Goal: Task Accomplishment & Management: Manage account settings

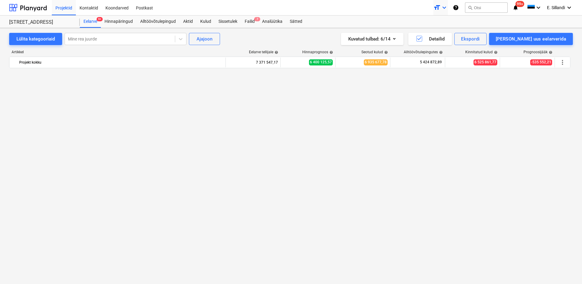
scroll to position [2906, 0]
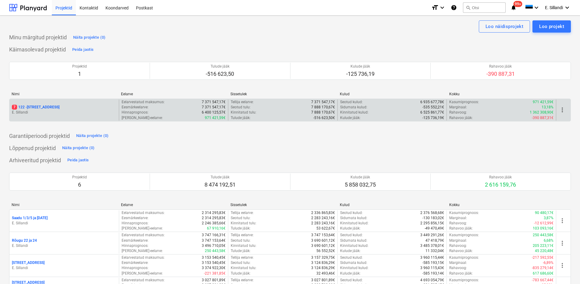
click at [53, 110] on p "E. Sillandi" at bounding box center [64, 112] width 104 height 5
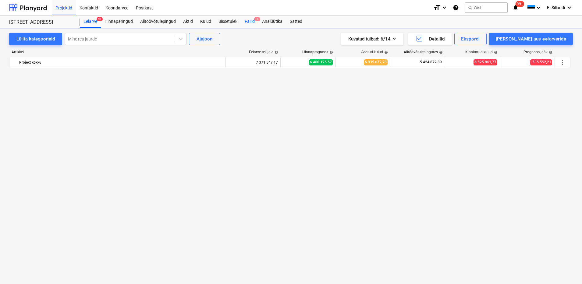
click at [249, 24] on div "Failid 7" at bounding box center [249, 22] width 17 height 12
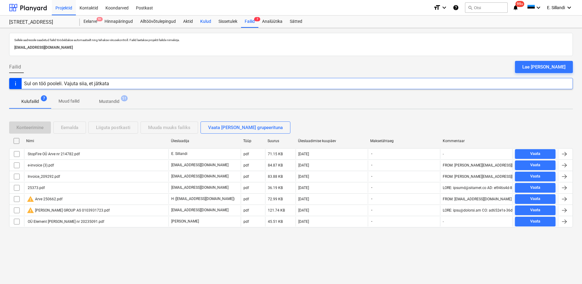
click at [210, 21] on div "Kulud" at bounding box center [205, 22] width 18 height 12
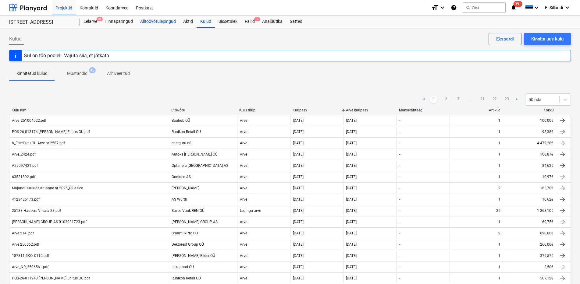
click at [146, 22] on div "Alltöövõtulepingud" at bounding box center [157, 22] width 43 height 12
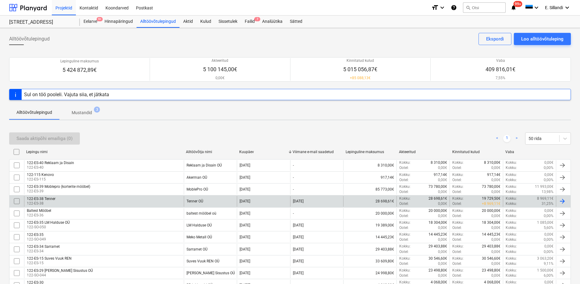
click at [163, 196] on div "122-ES-38 Tenner 122-ES-38" at bounding box center [104, 201] width 160 height 10
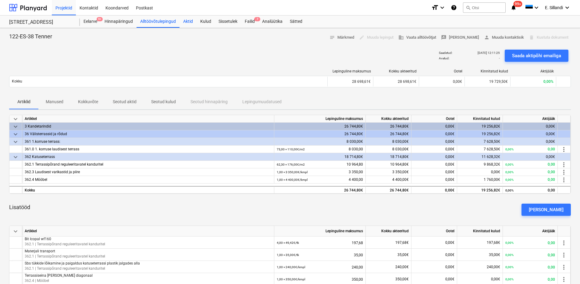
click at [188, 23] on div "Aktid" at bounding box center [187, 22] width 17 height 12
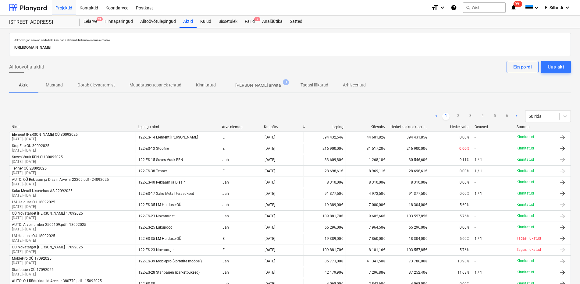
click at [202, 85] on p "Kinnitatud" at bounding box center [206, 85] width 20 height 6
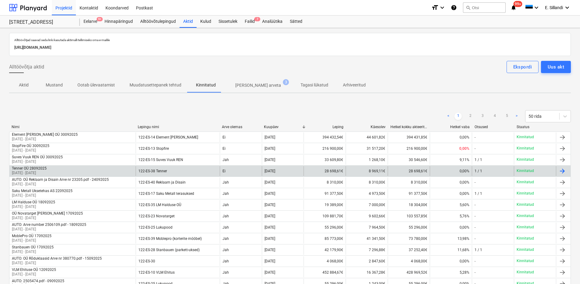
click at [44, 171] on p "01 Sep 2025 - 26 Sep 2025" at bounding box center [29, 173] width 35 height 5
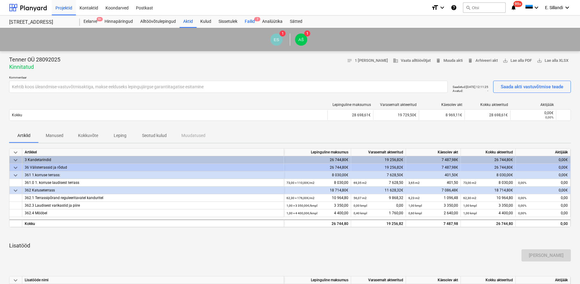
click at [251, 18] on div "Failid 7" at bounding box center [249, 22] width 17 height 12
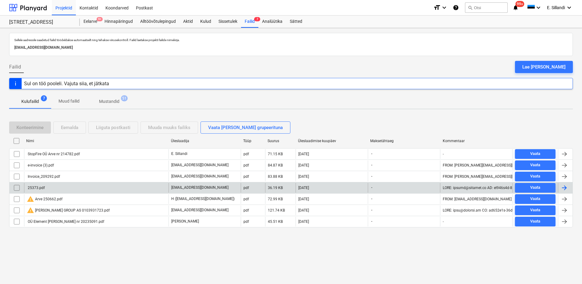
click at [53, 189] on div "25373.pdf" at bounding box center [96, 188] width 144 height 10
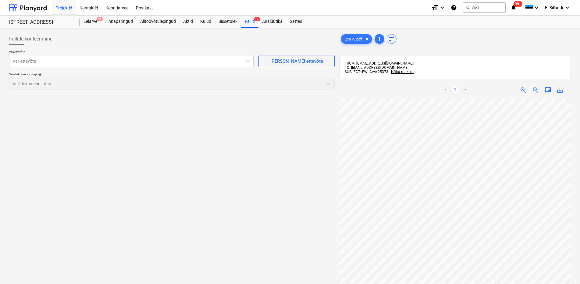
scroll to position [0, 44]
click at [407, 72] on span "Näita rohkem" at bounding box center [402, 72] width 23 height 4
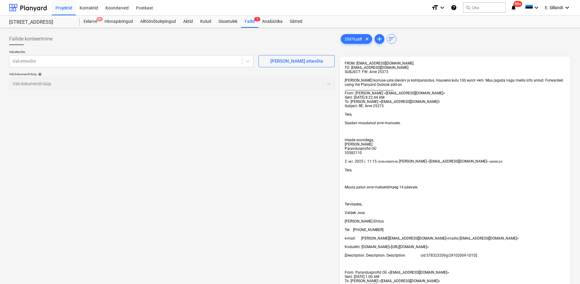
drag, startPoint x: 424, startPoint y: 123, endPoint x: 437, endPoint y: 126, distance: 12.7
click at [436, 125] on div "FROM: valdek@hausers.ee TO: fa322b6c-56d7-42ca-ade7-378f93a529f6@projects.plany…" at bounding box center [455, 229] width 221 height 337
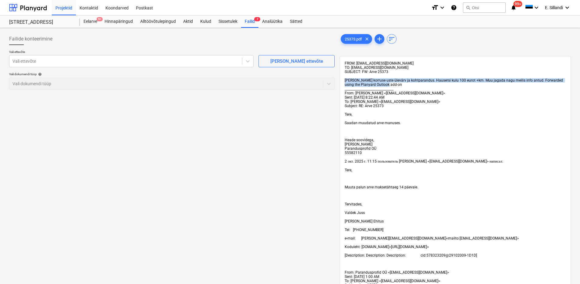
drag, startPoint x: 345, startPoint y: 80, endPoint x: 423, endPoint y: 83, distance: 77.8
click at [423, 83] on div "FROM: valdek@hausers.ee TO: fa322b6c-56d7-42ca-ade7-378f93a529f6@projects.plany…" at bounding box center [455, 229] width 221 height 337
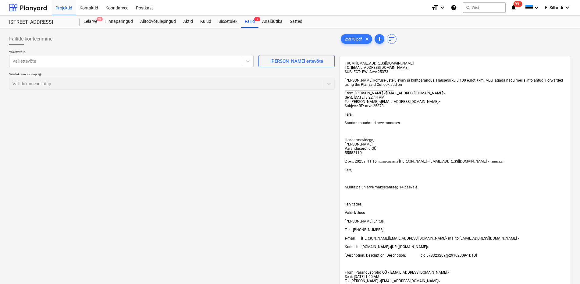
click at [405, 92] on span "From: Marius Unger <Info@parandusprofid.ee>" at bounding box center [395, 93] width 100 height 4
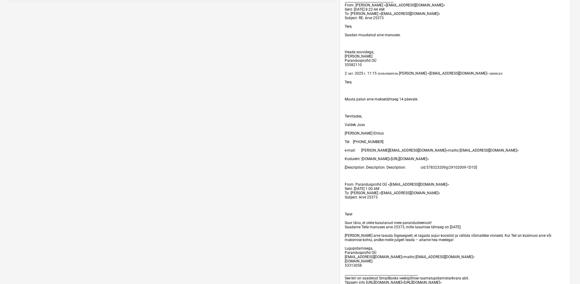
scroll to position [0, 0]
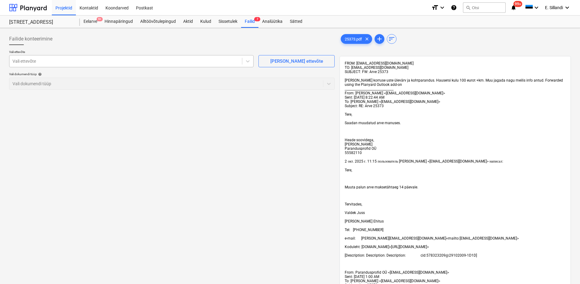
click at [180, 56] on div "Vali ettevõte" at bounding box center [131, 61] width 244 height 12
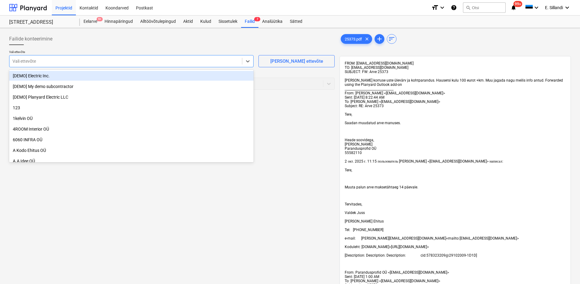
click at [103, 59] on div at bounding box center [125, 61] width 226 height 6
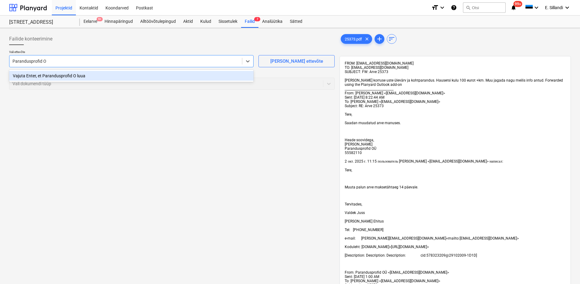
type input "Parandusprofid OÜ"
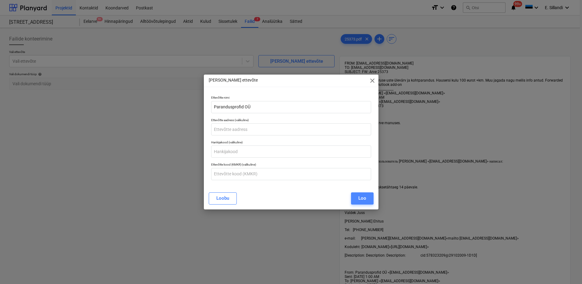
click at [357, 193] on button "Loo" at bounding box center [362, 199] width 23 height 12
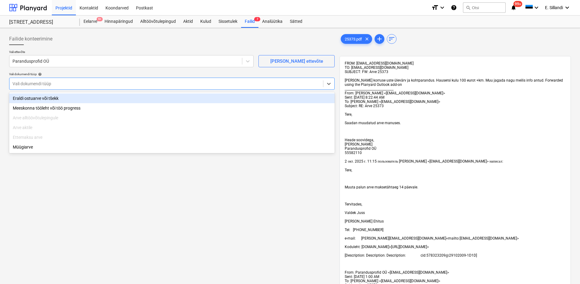
click at [35, 86] on div at bounding box center [165, 84] width 307 height 6
click at [34, 96] on div "Eraldi ostuarve või tšekk" at bounding box center [171, 99] width 325 height 10
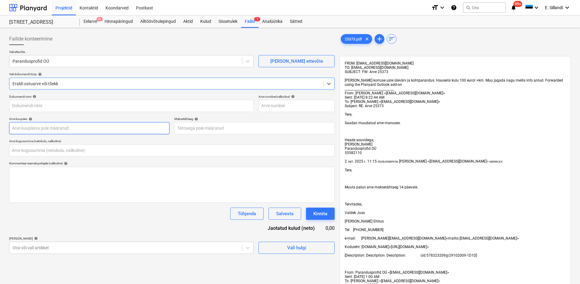
type input "25373.pdf"
type input "0,00"
click at [25, 250] on body "Projektid Kontaktid Koondarved Postkast format_size keyboard_arrow_down help se…" at bounding box center [290, 142] width 580 height 284
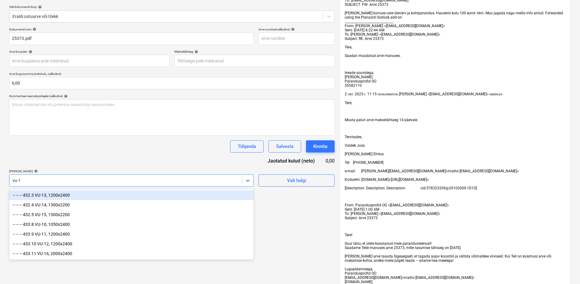
type input "vu-15"
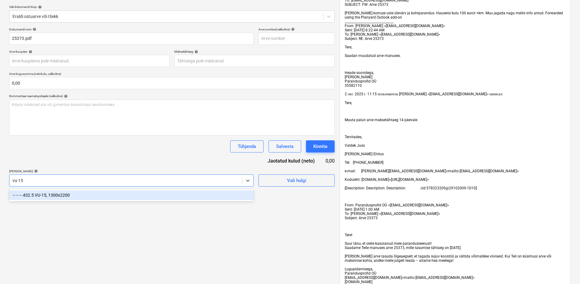
click at [66, 195] on div "-- -- -- 432.5 VU-15, 1300x2200" at bounding box center [131, 195] width 244 height 10
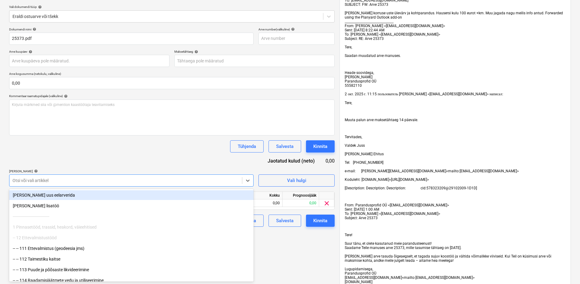
click at [77, 157] on div "Dokumendi nimi help 25373.pdf Arve number (valikuline) help Arve kuupäev help P…" at bounding box center [171, 127] width 325 height 200
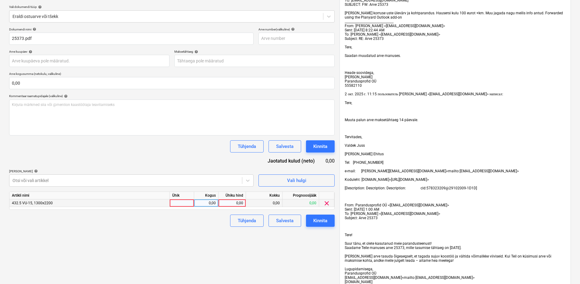
click at [228, 204] on div "0,00" at bounding box center [232, 204] width 22 height 8
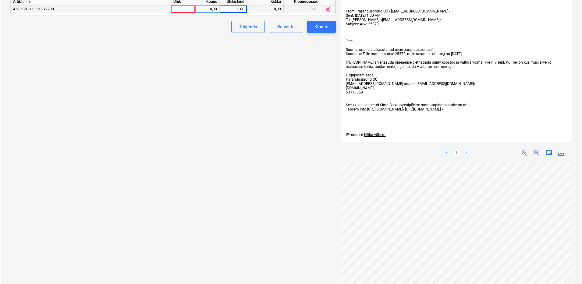
scroll to position [59, 0]
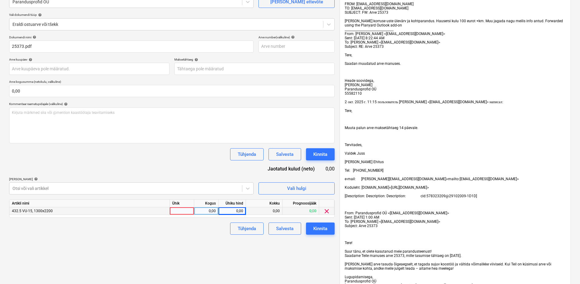
click at [236, 212] on div "0,00" at bounding box center [232, 211] width 22 height 8
type input "765"
click at [325, 228] on div "Kinnita" at bounding box center [320, 229] width 14 height 8
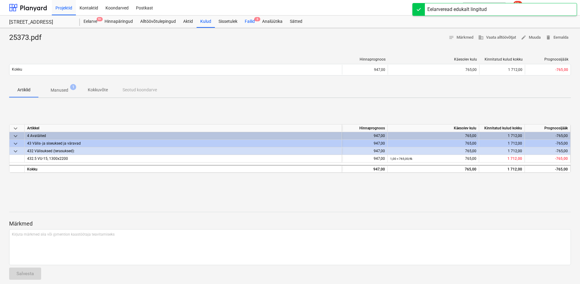
click at [252, 21] on div "Failid 6" at bounding box center [249, 22] width 17 height 12
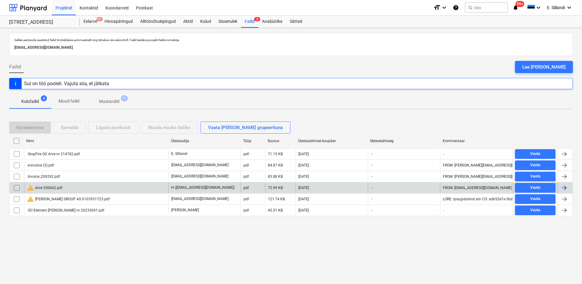
click at [134, 185] on div "warning Arve 250662.pdf" at bounding box center [96, 188] width 144 height 10
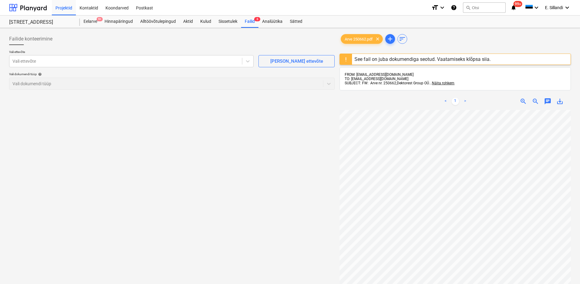
click at [402, 60] on div "See fail on juba dokumendiga seotud. Vaatamiseks klõpsa siia." at bounding box center [422, 59] width 136 height 6
click at [245, 23] on div "Failid 6" at bounding box center [249, 22] width 17 height 12
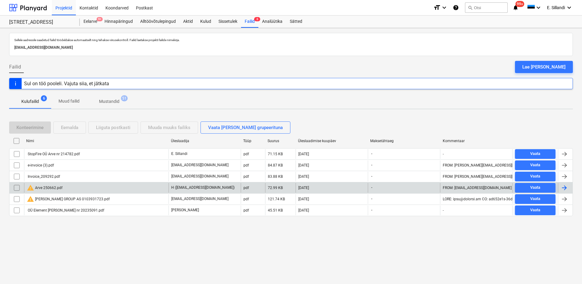
click at [19, 189] on input "checkbox" at bounding box center [17, 188] width 10 height 10
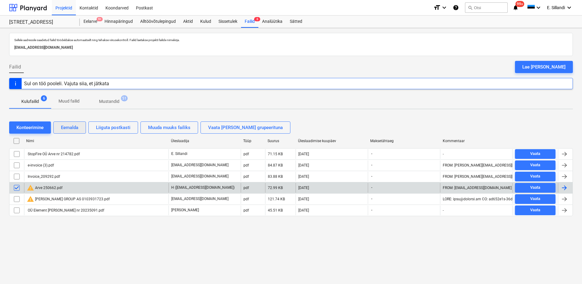
click at [62, 127] on div "Eemalda" at bounding box center [69, 128] width 17 height 8
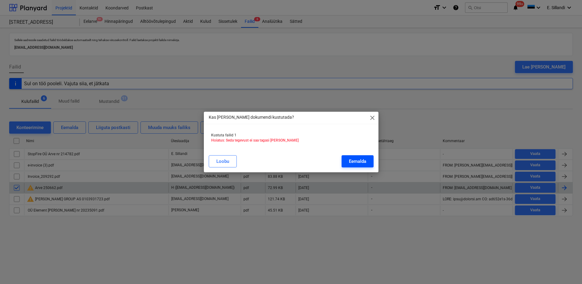
click at [368, 162] on button "Eemalda" at bounding box center [357, 161] width 32 height 12
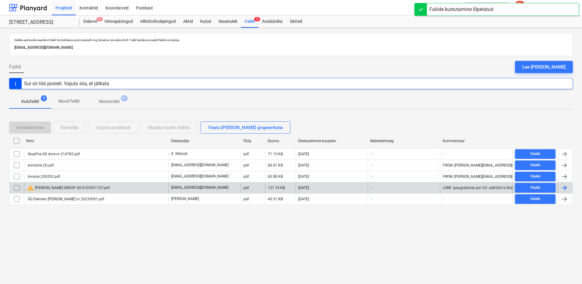
click at [204, 184] on div "[EMAIL_ADDRESS][DOMAIN_NAME]" at bounding box center [204, 188] width 72 height 10
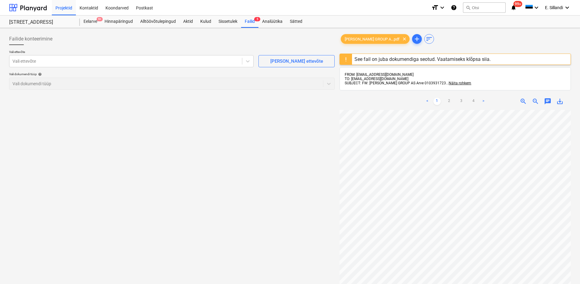
scroll to position [122, 27]
click at [561, 101] on span "save_alt" at bounding box center [559, 101] width 7 height 7
click at [59, 64] on div at bounding box center [125, 61] width 226 height 6
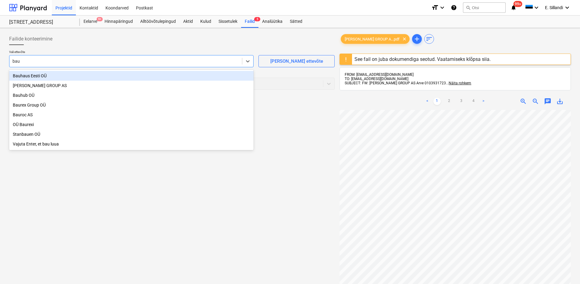
type input "bauh"
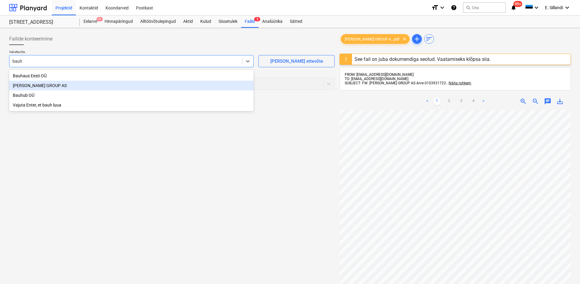
click at [32, 85] on div "BAUHOF GROUP AS" at bounding box center [131, 86] width 244 height 10
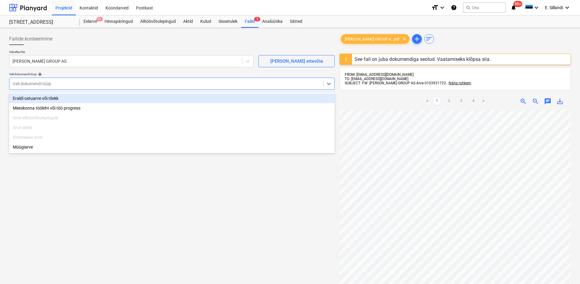
drag, startPoint x: 52, startPoint y: 87, endPoint x: 50, endPoint y: 91, distance: 5.1
click at [52, 86] on div at bounding box center [165, 84] width 307 height 6
click at [45, 100] on div "Eraldi ostuarve või tšekk" at bounding box center [171, 99] width 325 height 10
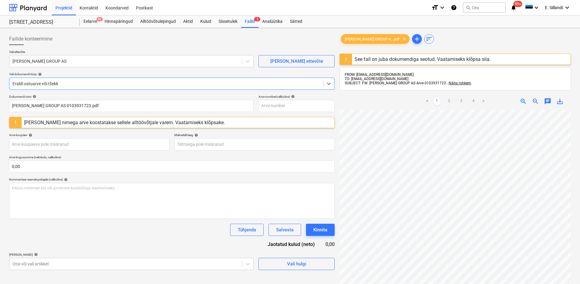
click at [47, 249] on div "Dokumendi nimi help BAUHOF GROUP AS 0103931723.pdf Arve number (valikuline) hel…" at bounding box center [171, 182] width 325 height 175
click at [44, 264] on body "Projektid Kontaktid Koondarved Postkast format_size keyboard_arrow_down help se…" at bounding box center [290, 142] width 580 height 284
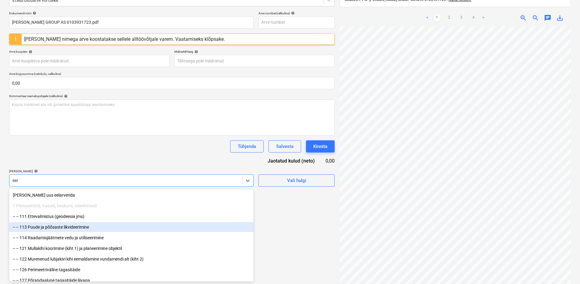
type input "eero"
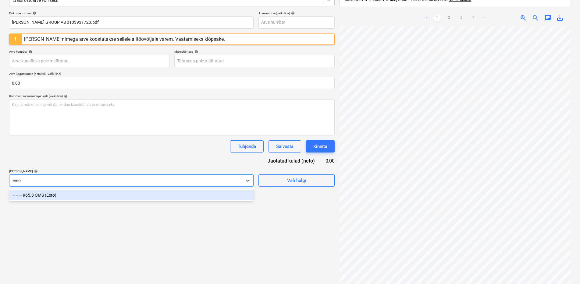
click at [42, 197] on div "-- -- -- 965.3 OMS (Eero)" at bounding box center [131, 195] width 244 height 10
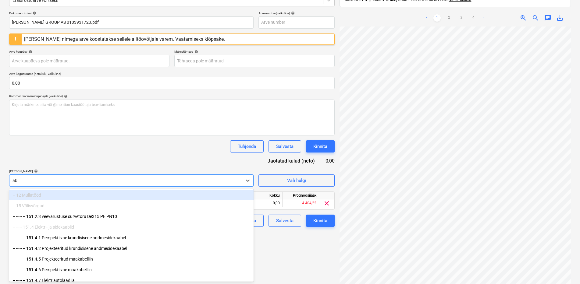
type input "abi"
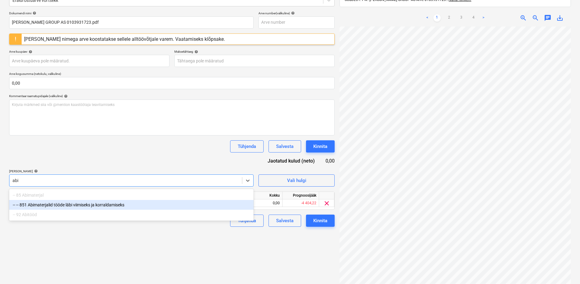
click at [80, 202] on div "-- -- 851 Abimaterjalid tööde läbi viimiseks ja korraldamiseks" at bounding box center [131, 205] width 244 height 10
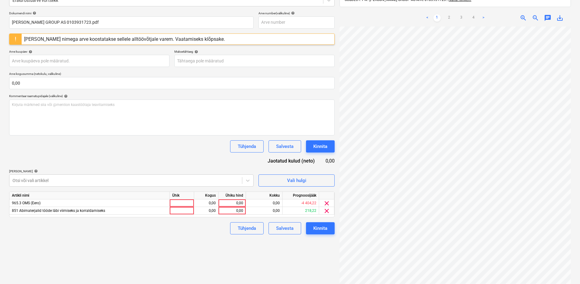
drag, startPoint x: 102, startPoint y: 155, endPoint x: 149, endPoint y: 167, distance: 48.5
click at [102, 154] on div "Dokumendi nimi help BAUHOF GROUP AS 0103931723.pdf Arve number (valikuline) hel…" at bounding box center [171, 122] width 325 height 223
click at [234, 212] on div "0,00" at bounding box center [232, 211] width 22 height 8
click at [227, 212] on div "0,00" at bounding box center [232, 211] width 22 height 8
click at [90, 182] on div at bounding box center [125, 181] width 226 height 6
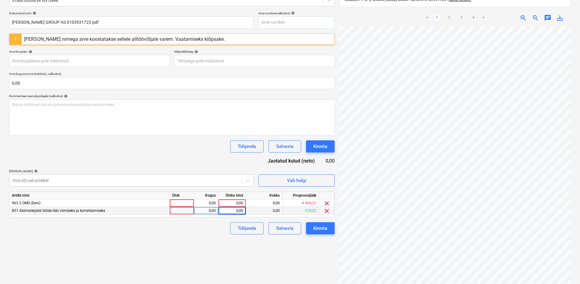
click at [88, 161] on div "Dokumendi nimi help BAUHOF GROUP AS 0103931723.pdf Arve number (valikuline) hel…" at bounding box center [171, 122] width 325 height 223
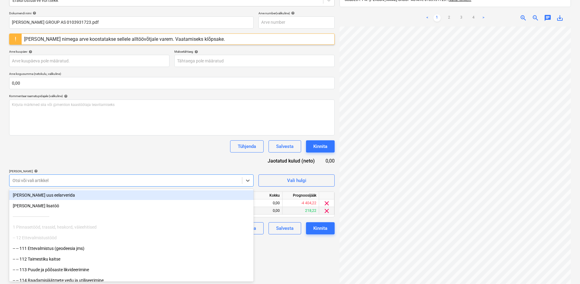
click at [85, 181] on div at bounding box center [125, 181] width 226 height 6
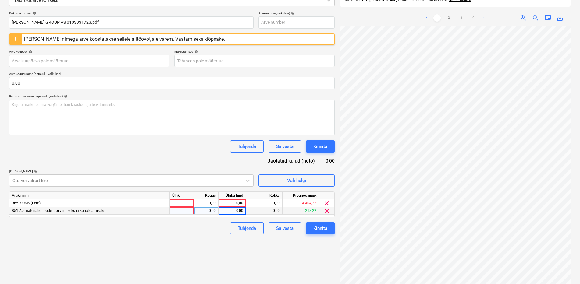
click at [101, 156] on div "Dokumendi nimi help BAUHOF GROUP AS 0103931723.pdf Arve number (valikuline) hel…" at bounding box center [171, 122] width 325 height 223
click at [223, 209] on div "0,00" at bounding box center [232, 211] width 22 height 8
type input "99,39"
click at [228, 205] on div "0,00" at bounding box center [232, 204] width 22 height 8
type input "51,69"
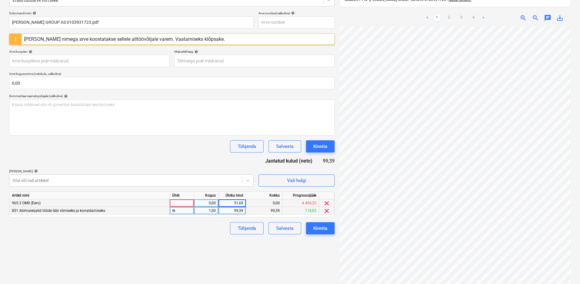
click at [181, 158] on div "Dokumendi nimi help BAUHOF GROUP AS 0103931723.pdf Arve number (valikuline) hel…" at bounding box center [171, 122] width 325 height 223
click at [319, 228] on div "Kinnita" at bounding box center [320, 229] width 14 height 8
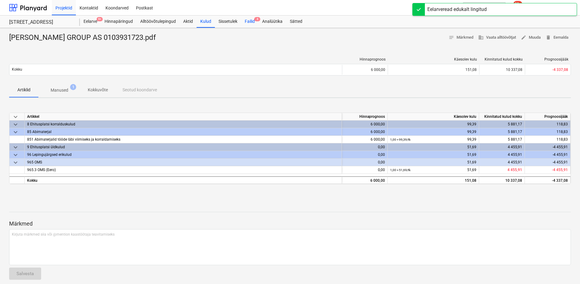
click at [255, 22] on div "Failid 4" at bounding box center [249, 22] width 17 height 12
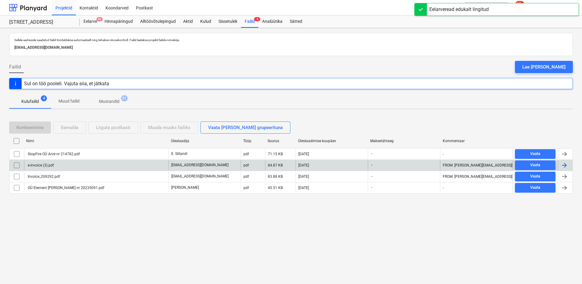
click at [64, 165] on div "e-invoice (3).pdf" at bounding box center [96, 166] width 144 height 10
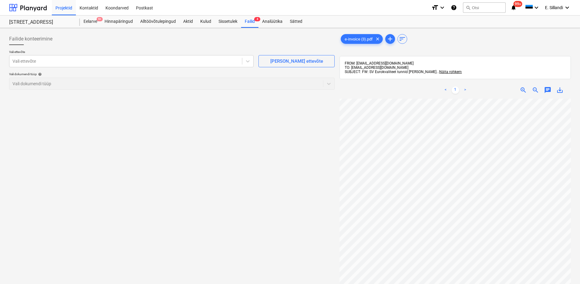
scroll to position [41, 44]
click at [439, 71] on span "Näita rohkem" at bounding box center [450, 72] width 23 height 4
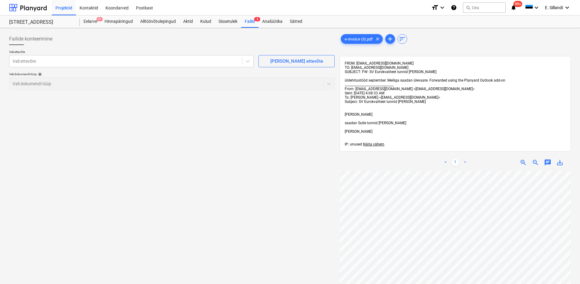
scroll to position [122, 44]
click at [290, 227] on div "Failide konteerimine Vali ettevõte Vali ettevõte Lisa uus ettevõte Vali dokumen…" at bounding box center [290, 235] width 566 height 410
click at [157, 24] on div "Alltöövõtulepingud" at bounding box center [157, 22] width 43 height 12
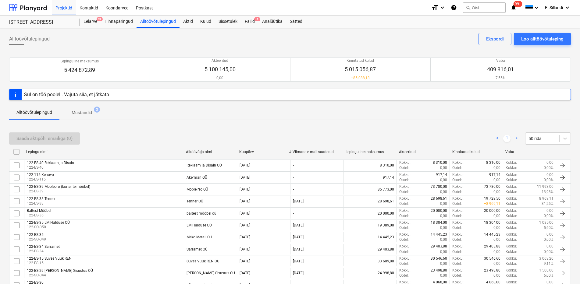
scroll to position [176, 0]
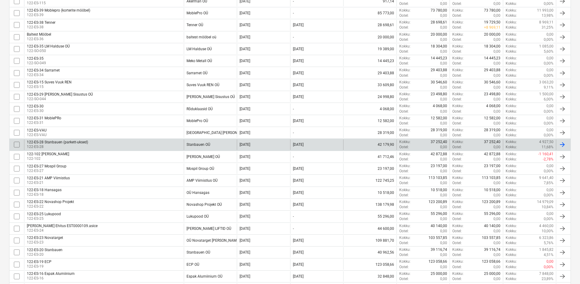
click at [134, 144] on div "122-ES-28 Stanbauen (parkett-uksed) 122-ES-28" at bounding box center [104, 145] width 160 height 10
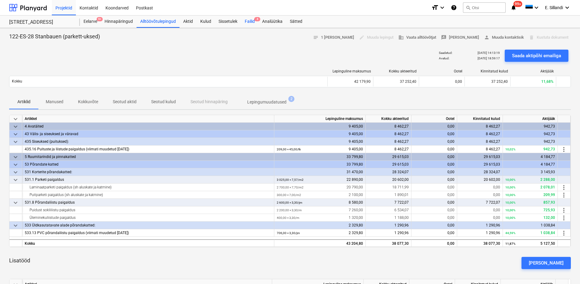
click at [253, 24] on div "Failid 4" at bounding box center [249, 22] width 17 height 12
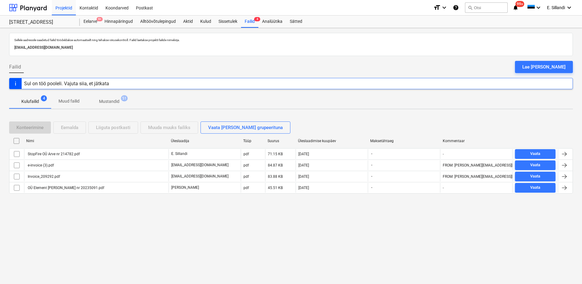
click at [96, 244] on div "Sellele aadressile saadetud failid töödeldakse automaatselt ning tehakse viirus…" at bounding box center [291, 156] width 582 height 256
click at [156, 23] on div "Alltöövõtulepingud" at bounding box center [157, 22] width 43 height 12
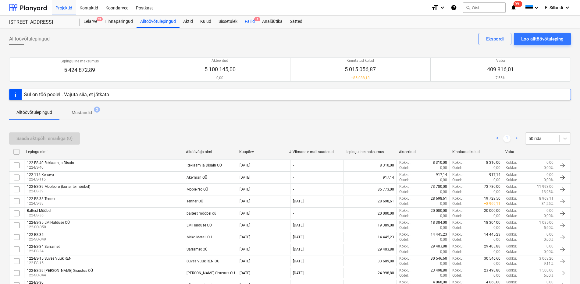
click at [246, 18] on div "Failid 4" at bounding box center [249, 22] width 17 height 12
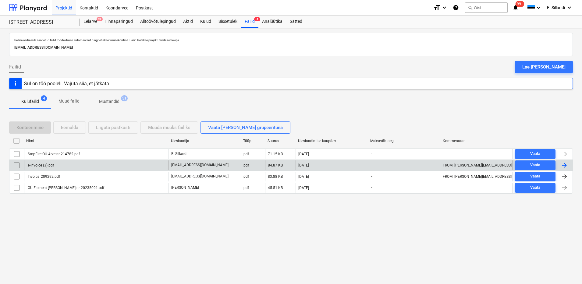
click at [75, 165] on div "e-invoice (3).pdf" at bounding box center [96, 166] width 144 height 10
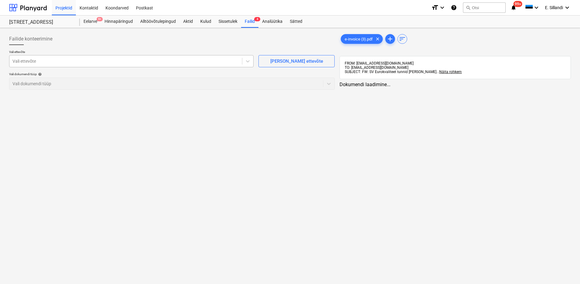
click at [98, 64] on div at bounding box center [125, 61] width 226 height 6
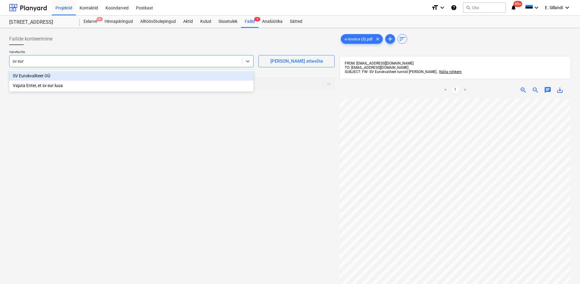
type input "sv euro"
click at [72, 75] on div "SV Eurokvaliteet OÜ" at bounding box center [131, 76] width 244 height 10
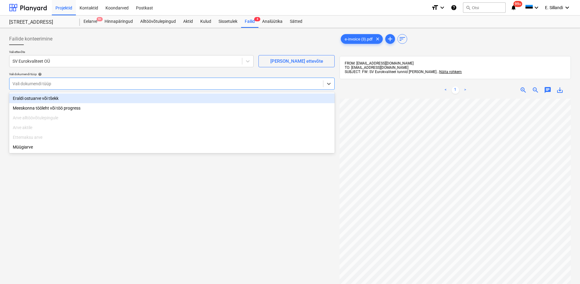
click at [62, 82] on div at bounding box center [165, 84] width 307 height 6
click at [52, 97] on div "Eraldi ostuarve või tšekk" at bounding box center [171, 99] width 325 height 10
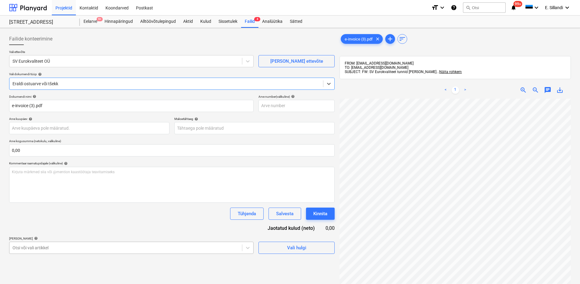
click at [48, 247] on body "Projektid Kontaktid Koondarved Postkast format_size keyboard_arrow_down help se…" at bounding box center [290, 142] width 580 height 284
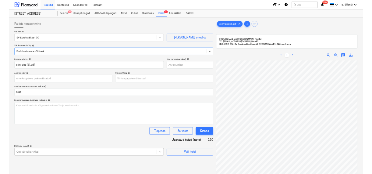
scroll to position [67, 0]
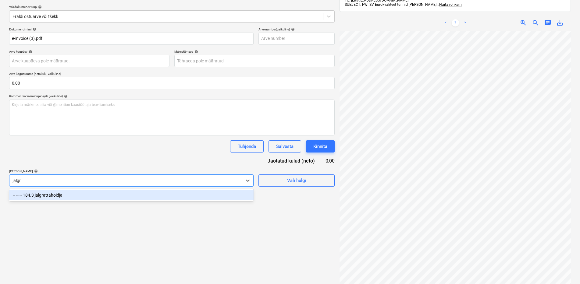
type input "jalgra"
click at [51, 197] on div "-- -- -- 184.3 jalgrattahoidja" at bounding box center [131, 195] width 244 height 10
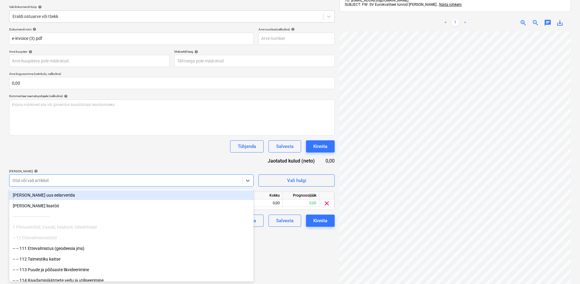
click at [75, 157] on div "Dokumendi nimi help e-invoice (3).pdf Arve number (valikuline) help Arve kuupäe…" at bounding box center [171, 127] width 325 height 200
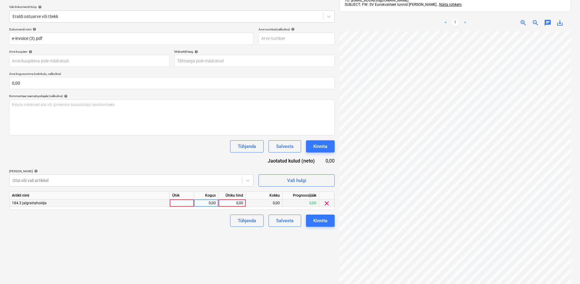
click at [236, 202] on div "0,00" at bounding box center [232, 204] width 22 height 8
click at [239, 202] on div "0,00" at bounding box center [232, 204] width 22 height 8
type input "240"
click at [192, 228] on div "Failide konteerimine Vali ettevõte SV Eurokvaliteet OÜ Lisa uus ettevõte Vali d…" at bounding box center [172, 132] width 330 height 338
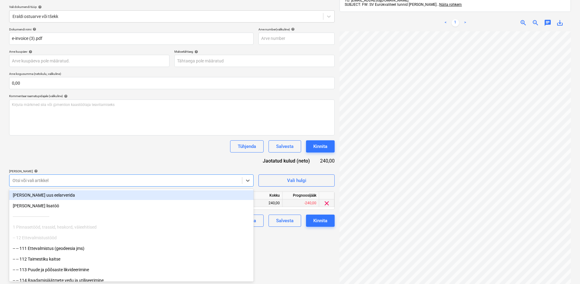
click at [85, 183] on div at bounding box center [125, 181] width 226 height 6
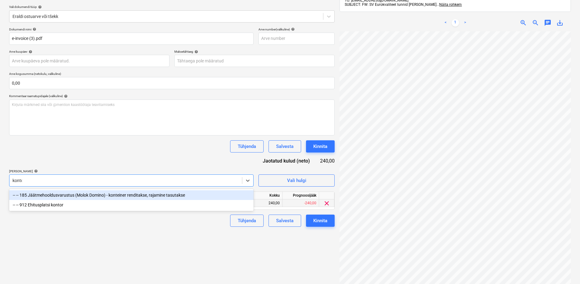
type input "kontor"
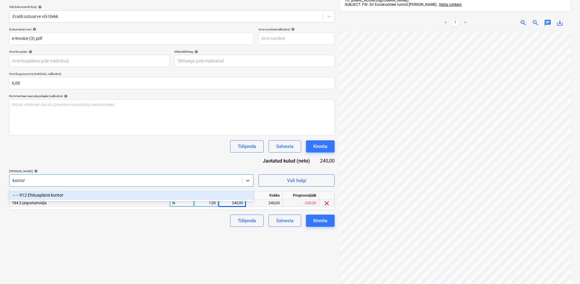
click at [70, 199] on div "-- -- 912 Ehitusplatsi kontor" at bounding box center [131, 195] width 244 height 10
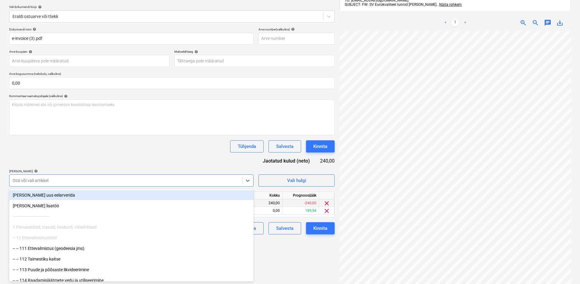
click at [94, 153] on div "Dokumendi nimi help e-invoice (3).pdf Arve number (valikuline) help Arve kuupäe…" at bounding box center [171, 130] width 325 height 207
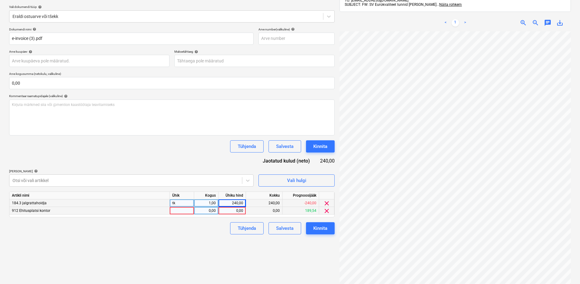
click at [235, 211] on div "0,00" at bounding box center [232, 211] width 22 height 8
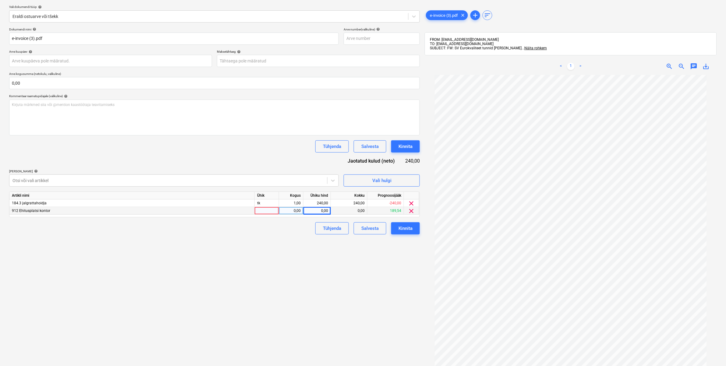
click at [321, 208] on div "0,00" at bounding box center [317, 211] width 22 height 8
click at [290, 179] on div at bounding box center [168, 181] width 312 height 6
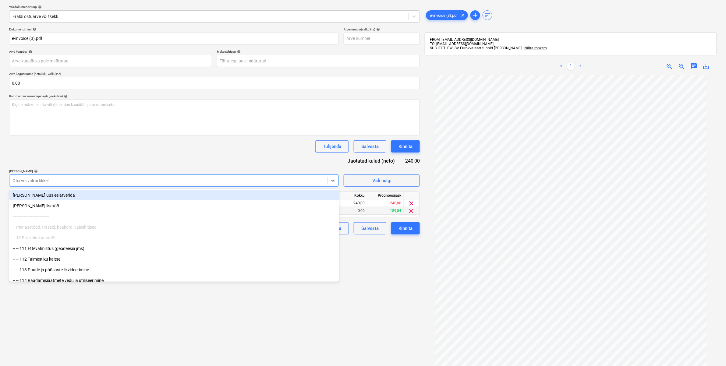
click at [290, 179] on div at bounding box center [168, 181] width 312 height 6
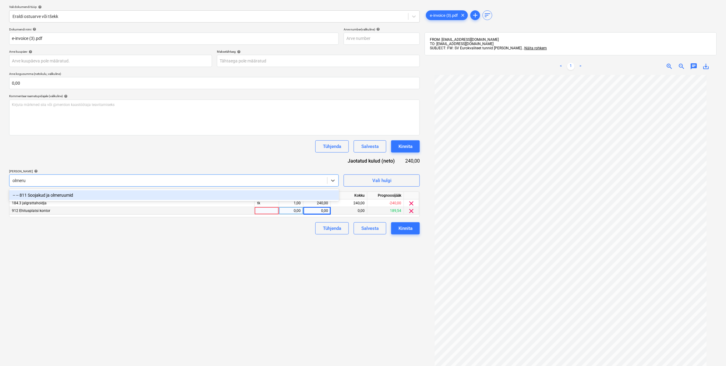
type input "olmeruu"
click at [146, 191] on div "-- -- 811 Soojakud ja olmeruumid" at bounding box center [174, 195] width 330 height 10
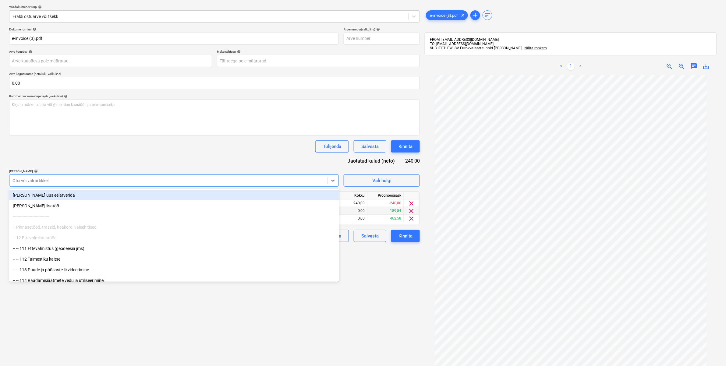
click at [177, 151] on div "Tühjenda Salvesta Kinnita" at bounding box center [214, 146] width 411 height 12
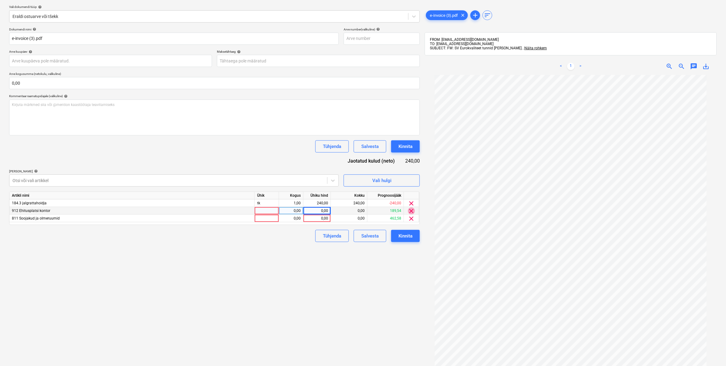
click at [411, 211] on span "clear" at bounding box center [411, 210] width 7 height 7
click at [317, 210] on div "0,00" at bounding box center [317, 211] width 22 height 8
type input "320"
click at [274, 256] on div "Failide konteerimine Vali ettevõte SV Eurokvaliteet OÜ Lisa uus ettevõte Vali d…" at bounding box center [215, 173] width 416 height 420
click at [319, 210] on div "320,00" at bounding box center [317, 211] width 22 height 8
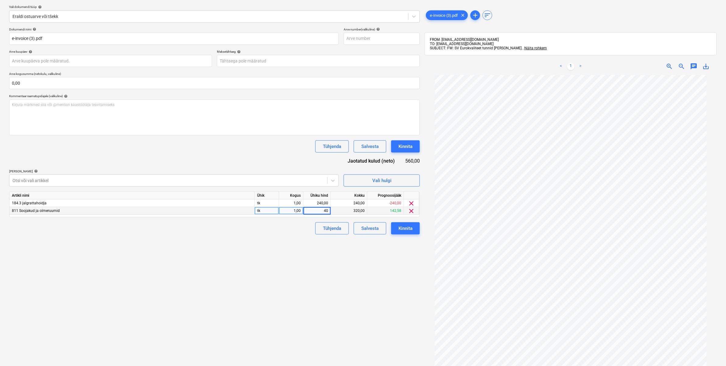
type input "400"
click at [296, 232] on div "Tühjenda Salvesta Kinnita" at bounding box center [214, 228] width 411 height 12
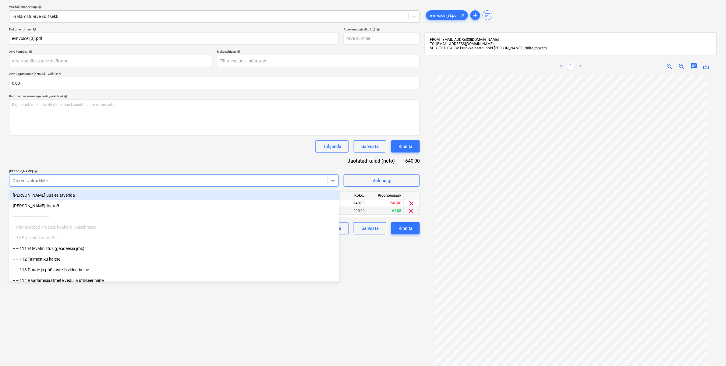
click at [306, 182] on div at bounding box center [168, 181] width 312 height 6
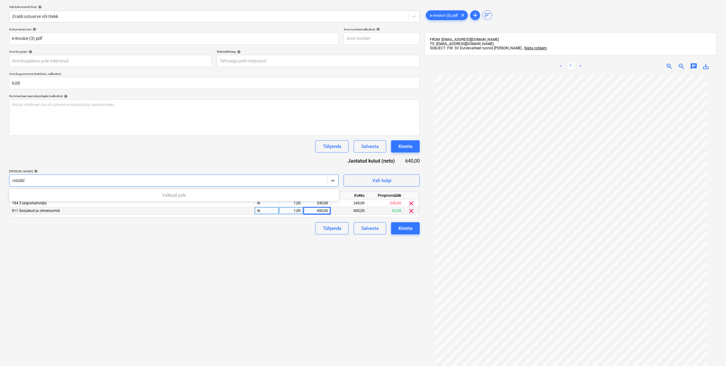
type input "mööb"
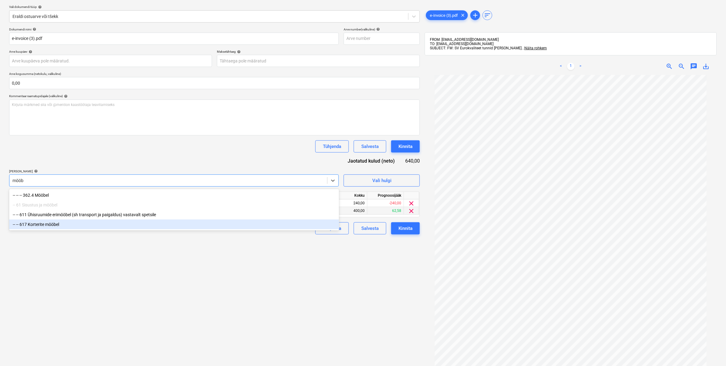
click at [50, 225] on div "-- -- 617 Korterite mööbel" at bounding box center [174, 225] width 330 height 10
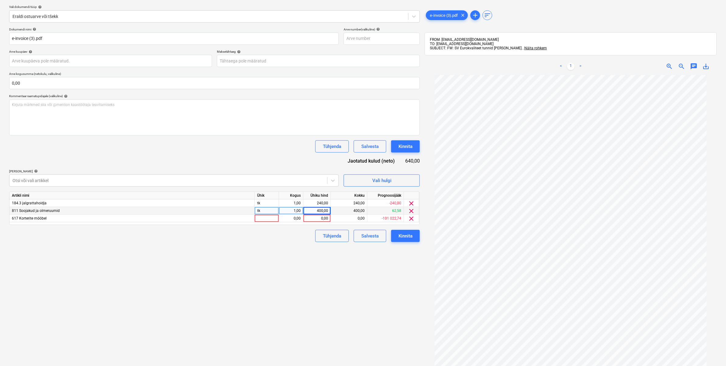
click at [78, 159] on div "Dokumendi nimi help e-invoice (3).pdf Arve number (valikuline) help Arve kuupäe…" at bounding box center [214, 134] width 411 height 215
click at [261, 255] on div "Failide konteerimine Vali ettevõte SV Eurokvaliteet OÜ Lisa uus ettevõte Vali d…" at bounding box center [215, 173] width 416 height 420
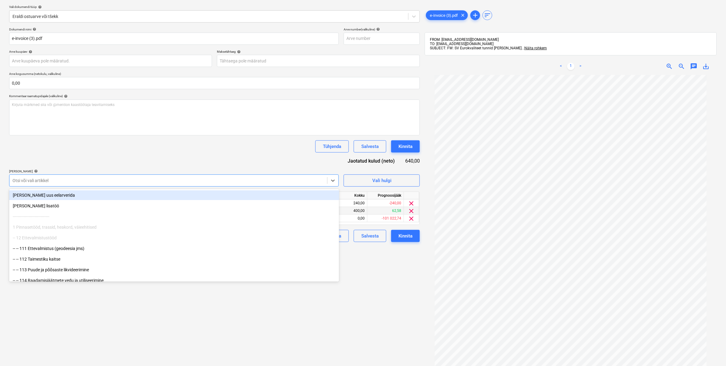
click at [280, 182] on div at bounding box center [168, 181] width 312 height 6
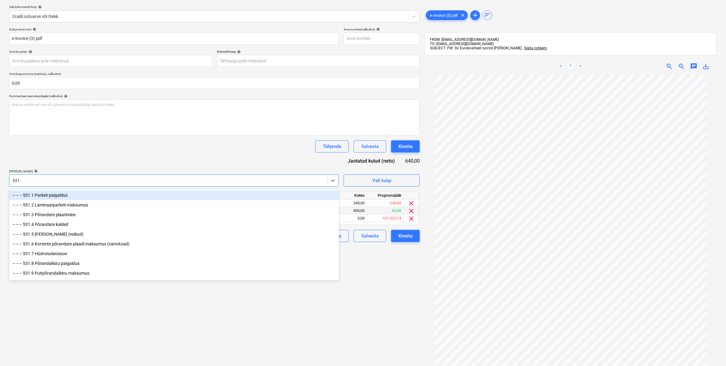
type input "531.8"
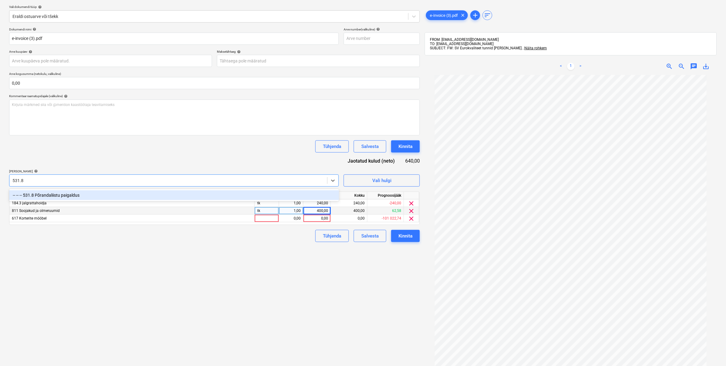
click at [268, 194] on div "-- -- -- 531.8 Põrandaliistu paigaldus" at bounding box center [174, 195] width 330 height 10
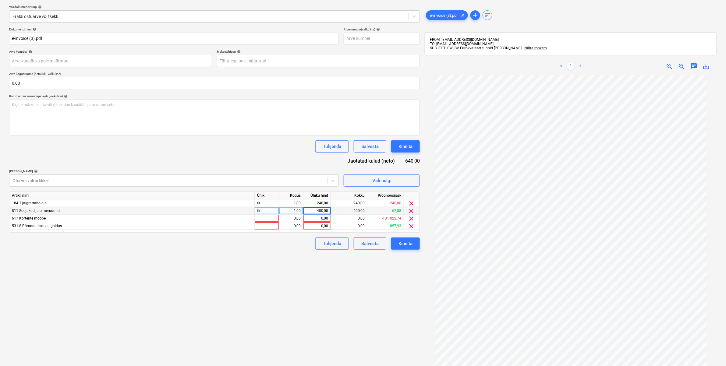
click at [330, 284] on div "Failide konteerimine Vali ettevõte SV Eurokvaliteet OÜ Lisa uus ettevõte Vali d…" at bounding box center [215, 173] width 416 height 420
click at [324, 225] on div "0,00" at bounding box center [317, 226] width 22 height 8
type input "200"
click at [274, 284] on div "Failide konteerimine Vali ettevõte SV Eurokvaliteet OÜ Lisa uus ettevõte Vali d…" at bounding box center [215, 173] width 416 height 420
click at [267, 218] on div at bounding box center [267, 219] width 24 height 8
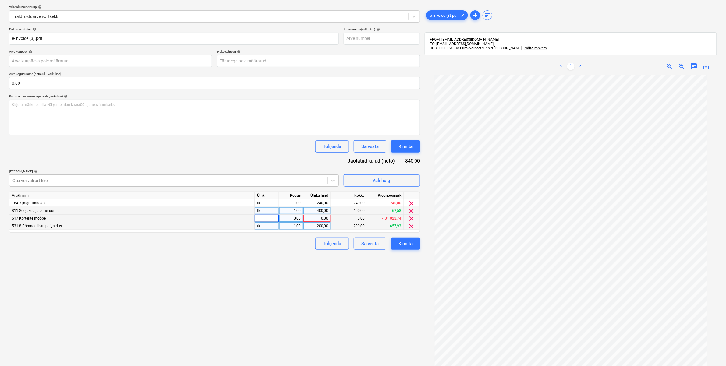
click at [293, 179] on div at bounding box center [168, 181] width 312 height 6
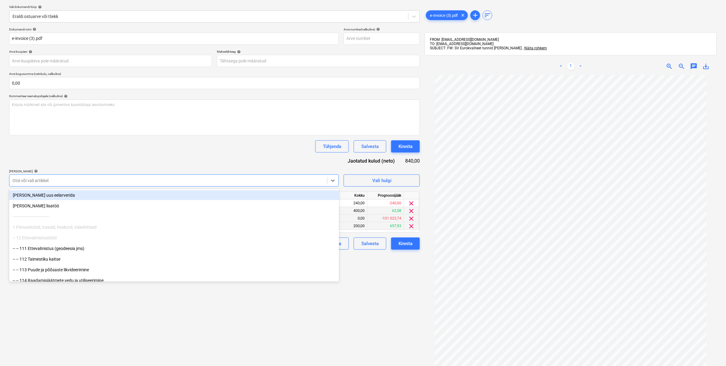
click at [287, 183] on div at bounding box center [168, 181] width 312 height 6
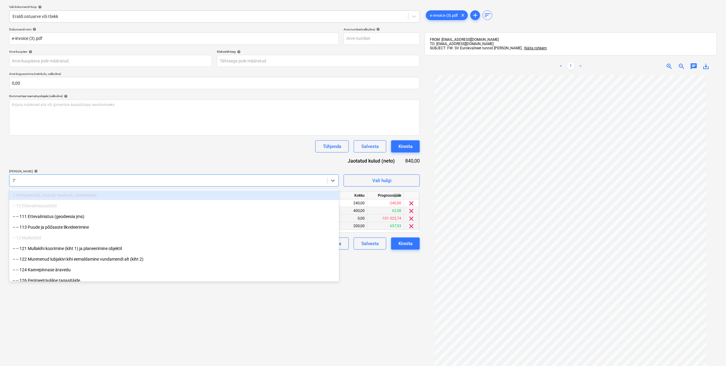
type input "711"
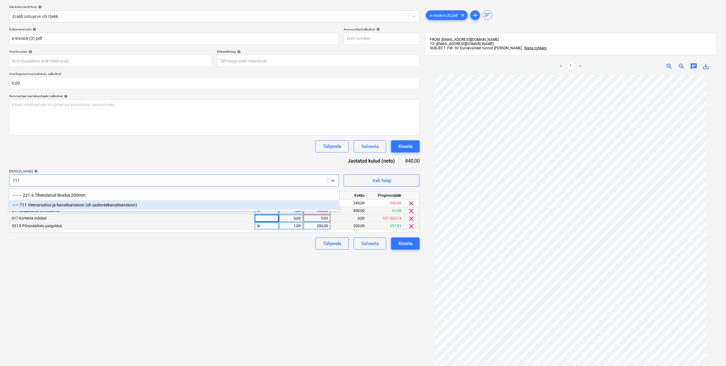
click at [66, 206] on div "-- -- 711 Veevarustus ja kanalisatsioon (sh sadeveekanalisatsioon)" at bounding box center [174, 205] width 330 height 10
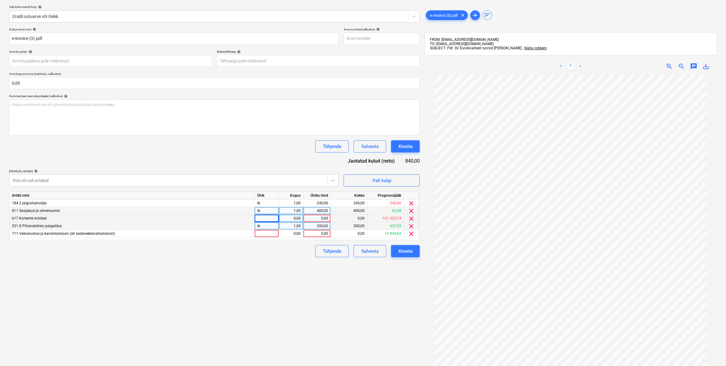
drag, startPoint x: 101, startPoint y: 160, endPoint x: 111, endPoint y: 162, distance: 9.8
click at [102, 160] on div "Dokumendi nimi help e-invoice (3).pdf Arve number (valikuline) help Arve kuupäe…" at bounding box center [214, 142] width 411 height 230
click at [262, 234] on div at bounding box center [267, 234] width 24 height 8
click at [326, 232] on div "0,00" at bounding box center [317, 234] width 22 height 8
type input "200"
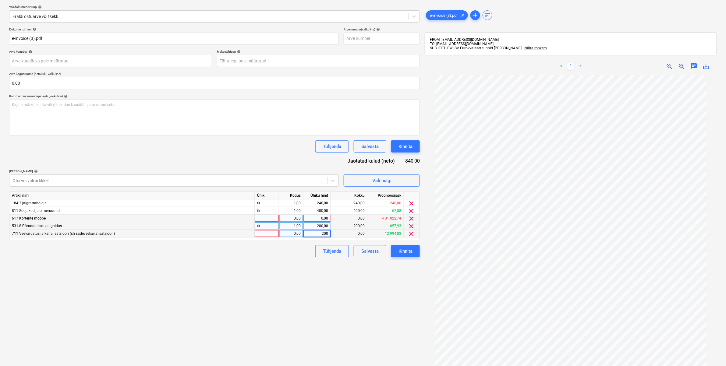
click at [248, 256] on div "Tühjenda Salvesta Kinnita" at bounding box center [214, 251] width 411 height 12
click at [223, 182] on div at bounding box center [168, 181] width 312 height 6
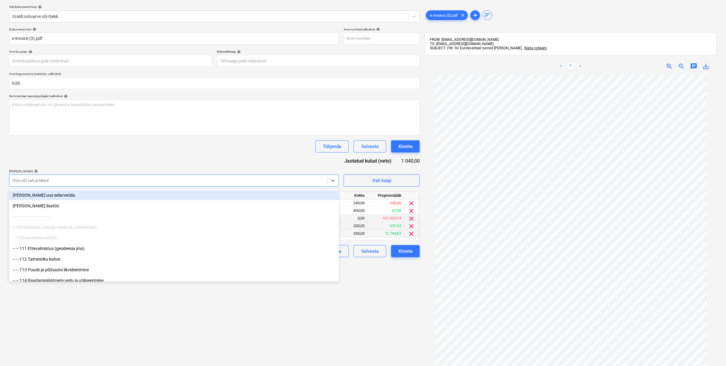
type input "j"
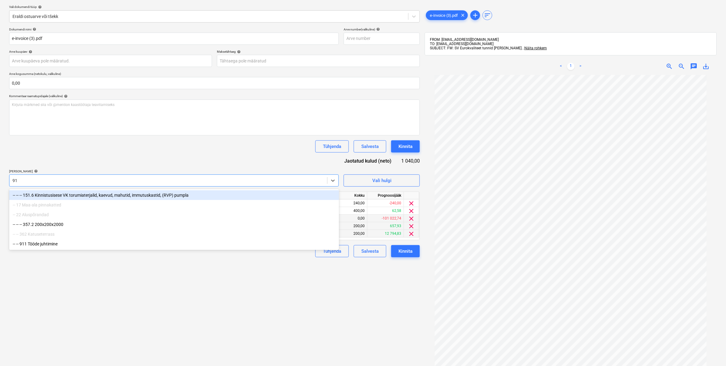
type input "9"
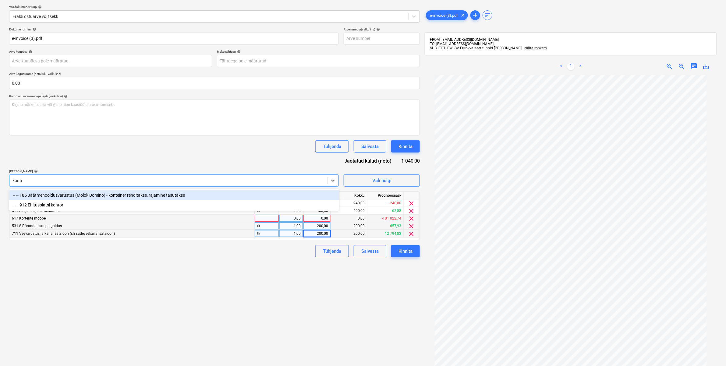
type input "kontor"
click at [141, 197] on div "-- -- 912 Ehitusplatsi kontor" at bounding box center [174, 195] width 330 height 10
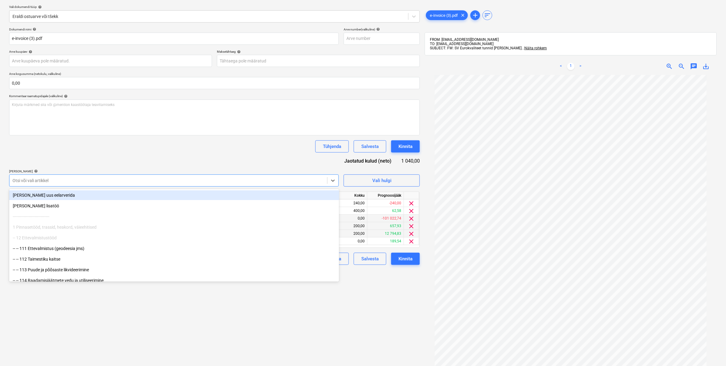
click at [183, 161] on div "Dokumendi nimi help e-invoice (3).pdf Arve number (valikuline) help Arve kuupäe…" at bounding box center [214, 146] width 411 height 238
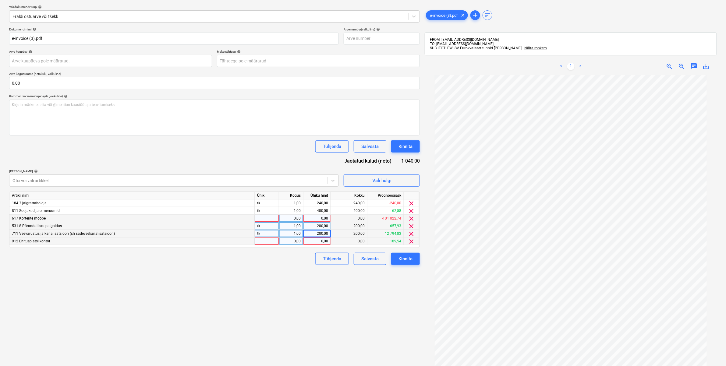
click at [317, 239] on div "0,00" at bounding box center [317, 242] width 22 height 8
type input "8"
type input "100"
click at [264, 279] on div "Failide konteerimine Vali ettevõte SV Eurokvaliteet OÜ Lisa uus ettevõte Vali d…" at bounding box center [215, 173] width 416 height 420
click at [160, 183] on div at bounding box center [168, 181] width 312 height 6
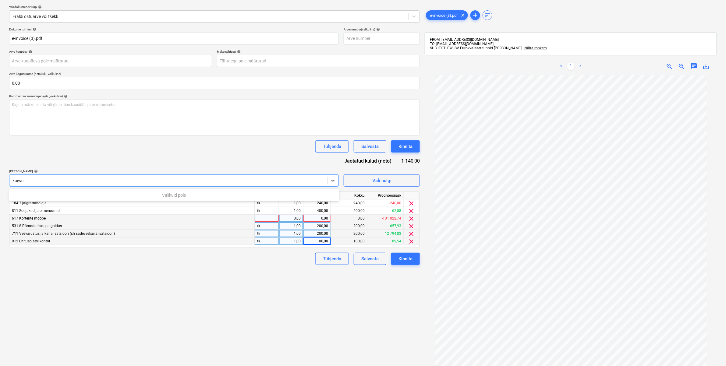
type input "kuiva"
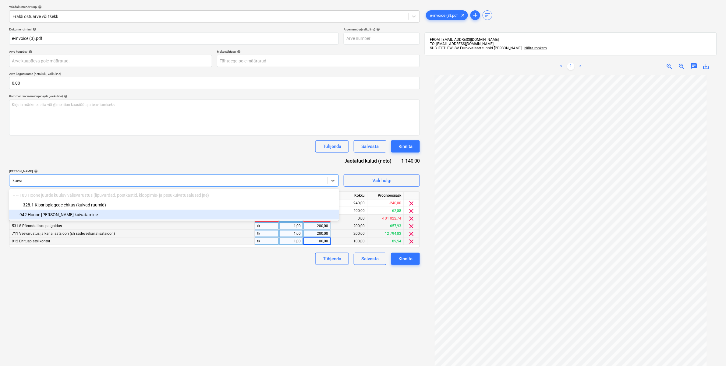
click at [69, 217] on div "-- -- 942 Hoone [PERSON_NAME] kuivatamine" at bounding box center [174, 215] width 330 height 10
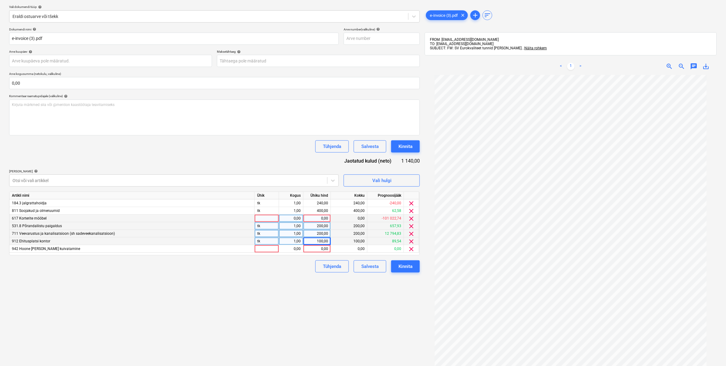
click at [113, 157] on div "Dokumendi nimi help e-invoice (3).pdf Arve number (valikuline) help Arve kuupäe…" at bounding box center [214, 149] width 411 height 245
click at [313, 250] on div "0,00" at bounding box center [317, 249] width 22 height 8
type input "3"
type input "200"
click at [235, 284] on div "Failide konteerimine Vali ettevõte SV Eurokvaliteet OÜ Lisa uus ettevõte Vali d…" at bounding box center [215, 173] width 416 height 420
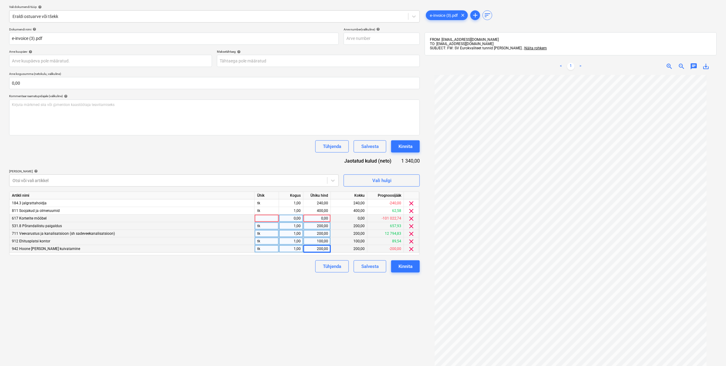
click at [324, 221] on div "0,00" at bounding box center [317, 219] width 22 height 8
type input "480"
click at [261, 284] on div "Failide konteerimine Vali ettevõte SV Eurokvaliteet OÜ Lisa uus ettevõte Vali d…" at bounding box center [215, 173] width 416 height 420
click at [405, 264] on div "Kinnita" at bounding box center [405, 267] width 14 height 8
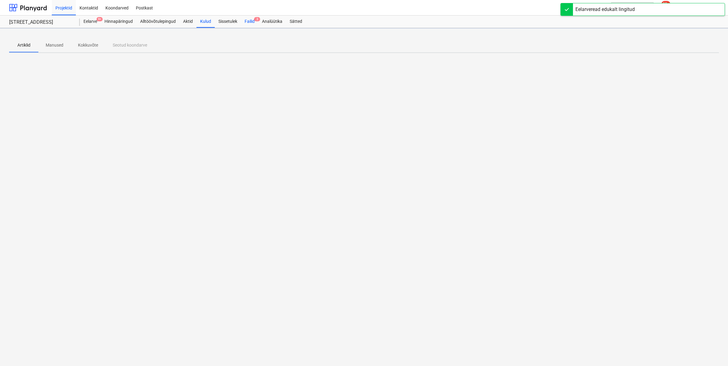
click at [246, 24] on div "Failid 3" at bounding box center [249, 22] width 17 height 12
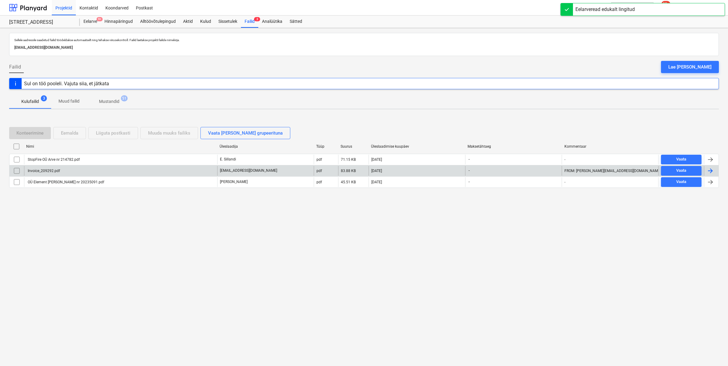
click at [55, 168] on div "Invoice_209292.pdf" at bounding box center [120, 171] width 193 height 10
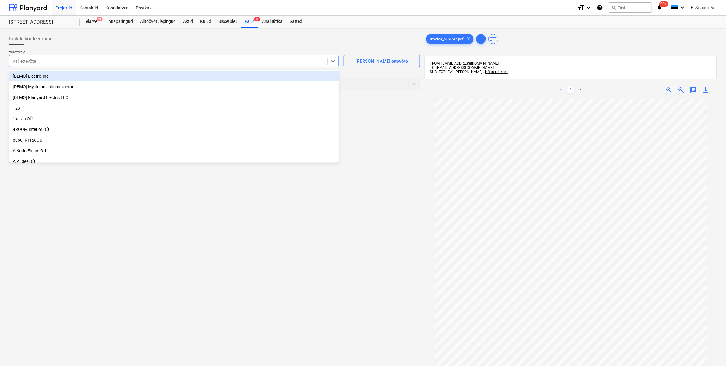
click at [205, 57] on div "Vali ettevõte" at bounding box center [168, 61] width 318 height 9
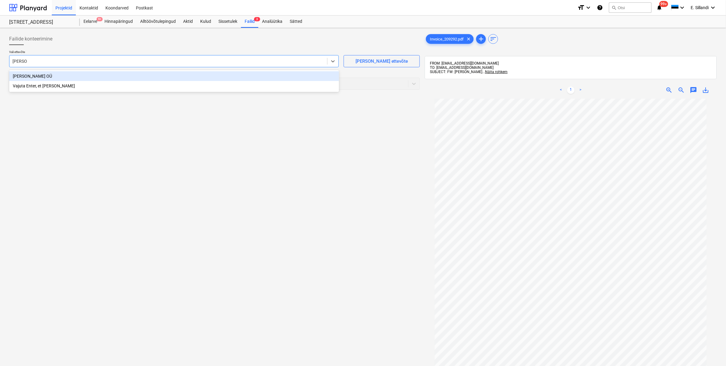
type input "kemmer"
click at [96, 76] on div "Kemmerling OÜ" at bounding box center [174, 76] width 330 height 10
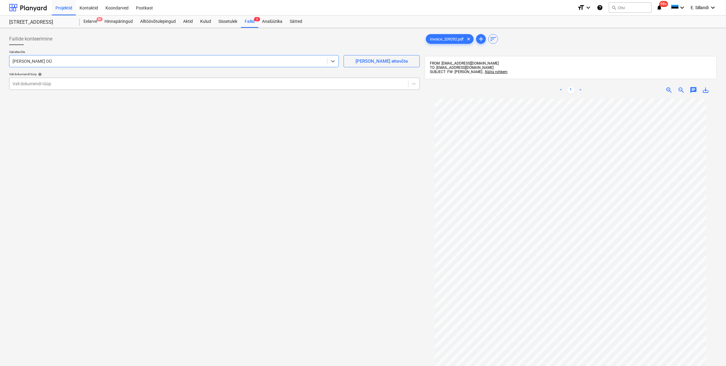
click at [54, 86] on div at bounding box center [208, 84] width 393 height 6
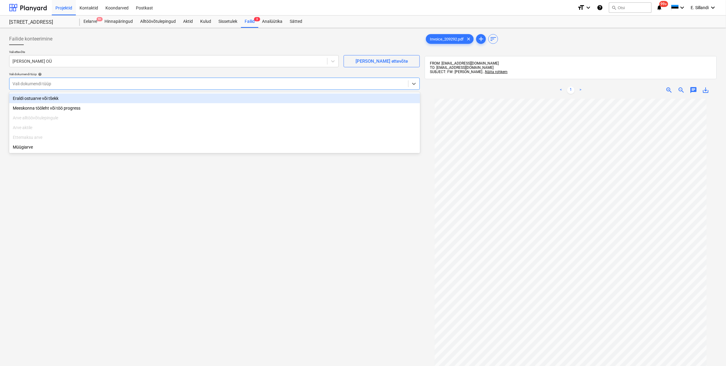
click at [47, 99] on div "Eraldi ostuarve või tšekk" at bounding box center [214, 99] width 411 height 10
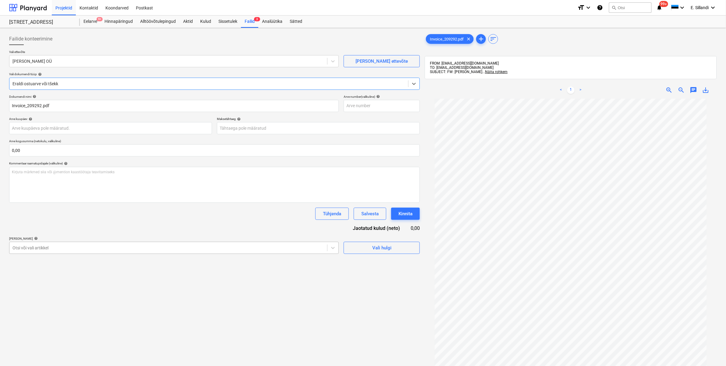
click at [60, 253] on div "Otsi või vali artikkel" at bounding box center [174, 248] width 330 height 12
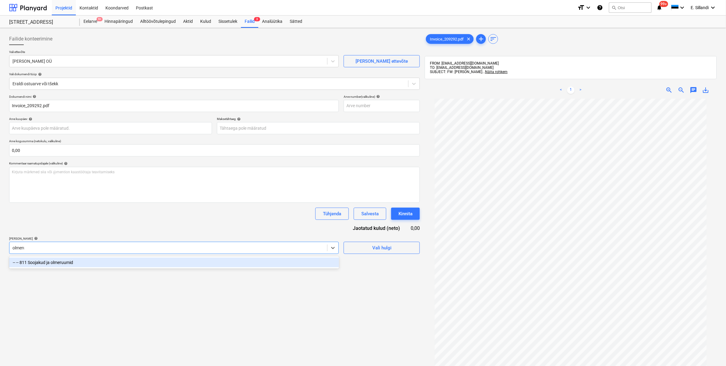
type input "olmeruu"
click at [63, 263] on div "-- -- 811 Soojakud ja olmeruumid" at bounding box center [174, 263] width 330 height 10
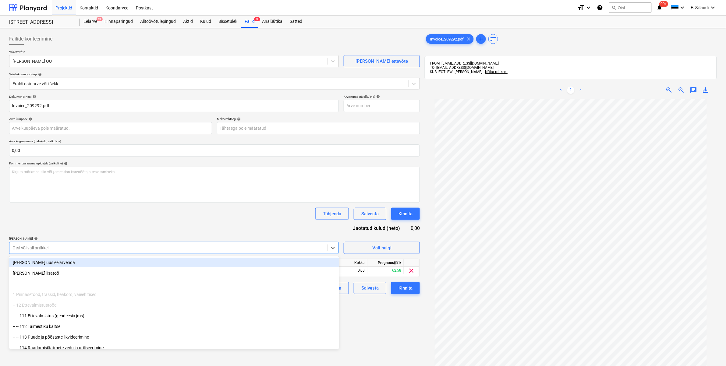
click at [82, 232] on div "Dokumendi nimi help Invoice_209292.pdf Arve number (valikuline) help Arve kuupä…" at bounding box center [214, 195] width 411 height 200
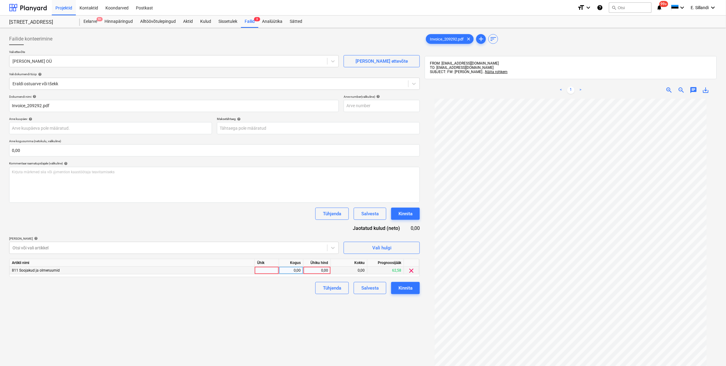
click at [320, 270] on div "0,00" at bounding box center [317, 271] width 22 height 8
type input "186"
click at [290, 284] on div "Failide konteerimine Vali ettevõte Kemmerling OÜ Lisa uus ettevõte Vali dokumen…" at bounding box center [215, 240] width 416 height 420
click at [270, 247] on div at bounding box center [168, 248] width 312 height 6
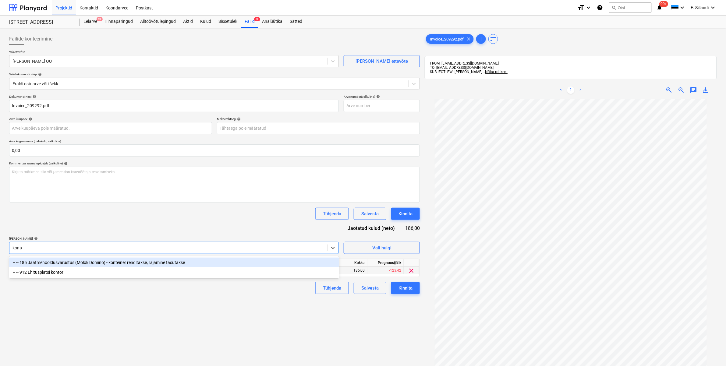
type input "kontor"
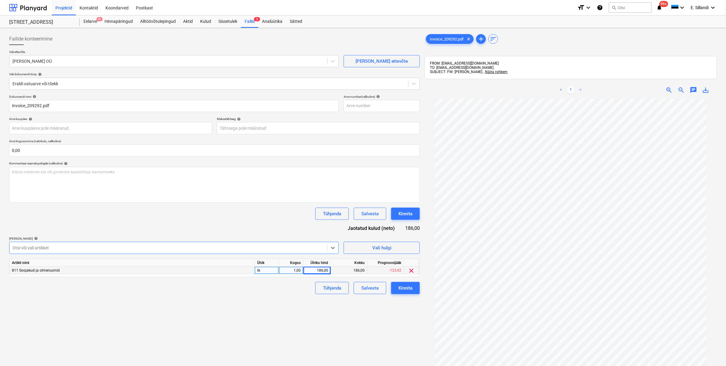
click at [223, 284] on div "Failide konteerimine Vali ettevõte Kemmerling OÜ Lisa uus ettevõte Vali dokumen…" at bounding box center [215, 240] width 416 height 420
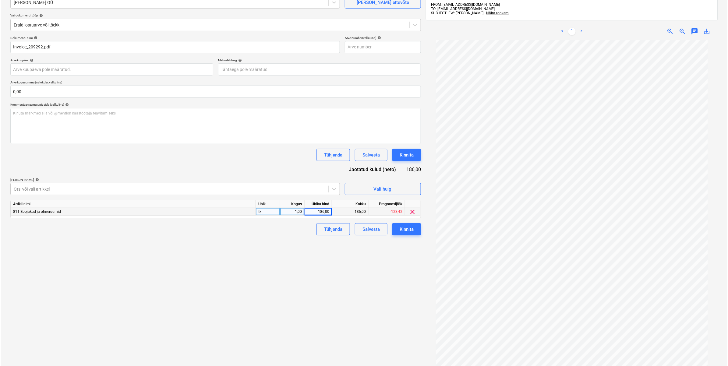
scroll to position [86, 0]
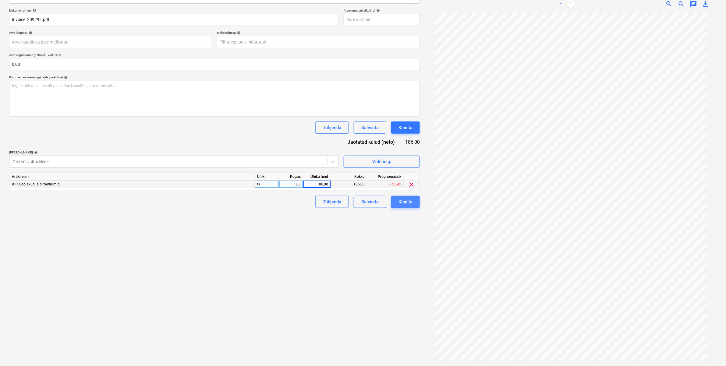
click at [404, 198] on div "Kinnita" at bounding box center [405, 202] width 14 height 8
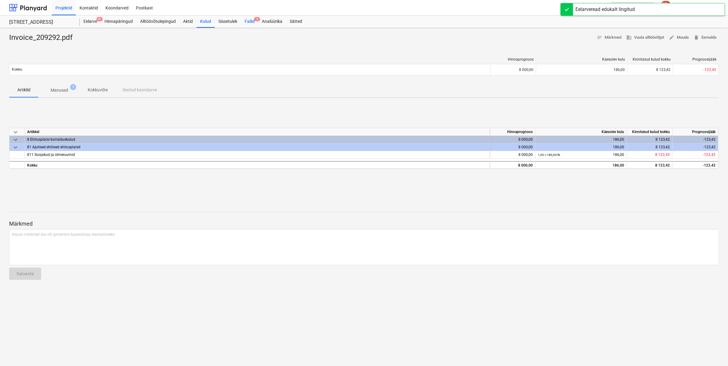
click at [247, 20] on div "Failid 2" at bounding box center [249, 22] width 17 height 12
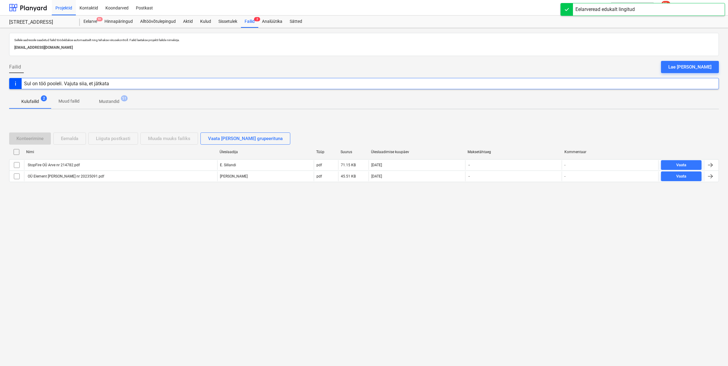
click at [87, 242] on div "Sellele aadressile saadetud failid töödeldakse automaatselt ning tehakse viirus…" at bounding box center [364, 197] width 728 height 338
click at [145, 20] on div "Alltöövõtulepingud" at bounding box center [157, 22] width 43 height 12
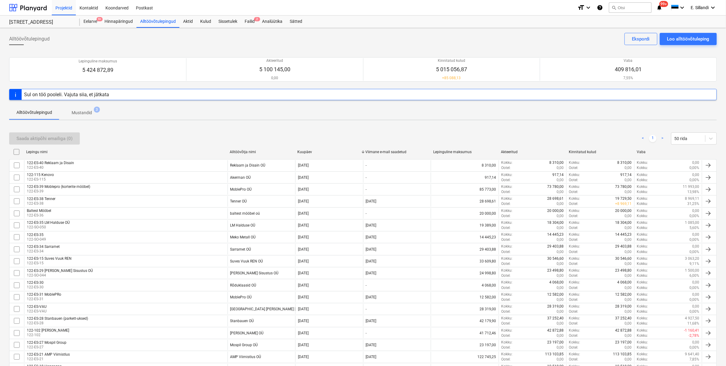
scroll to position [297, 0]
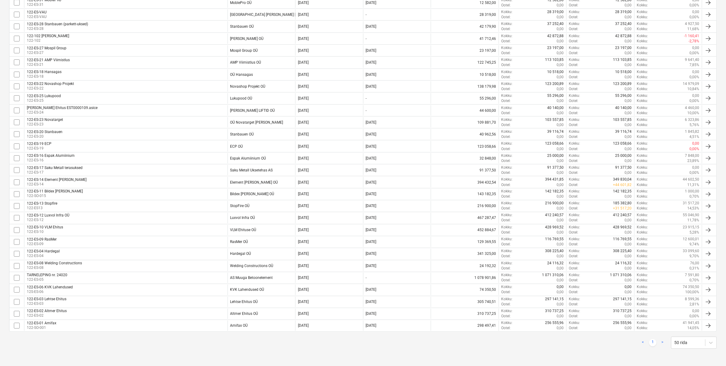
click at [226, 284] on div "122-ES-01 Amifax 122-SO-001" at bounding box center [125, 326] width 203 height 10
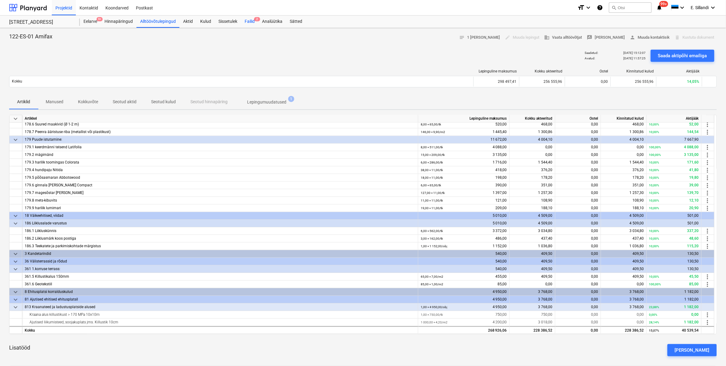
click at [254, 20] on span "2" at bounding box center [257, 19] width 6 height 4
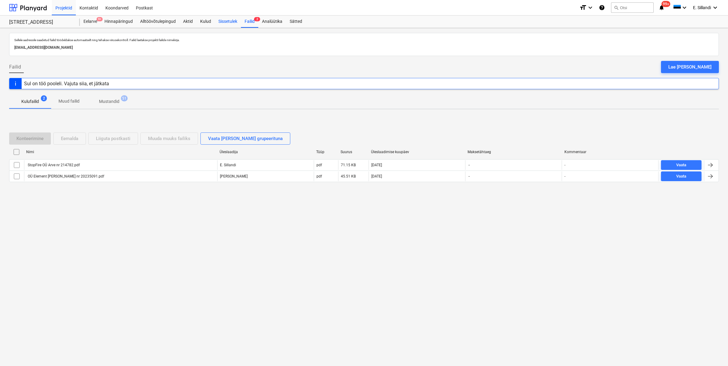
click at [220, 20] on div "Sissetulek" at bounding box center [228, 22] width 26 height 12
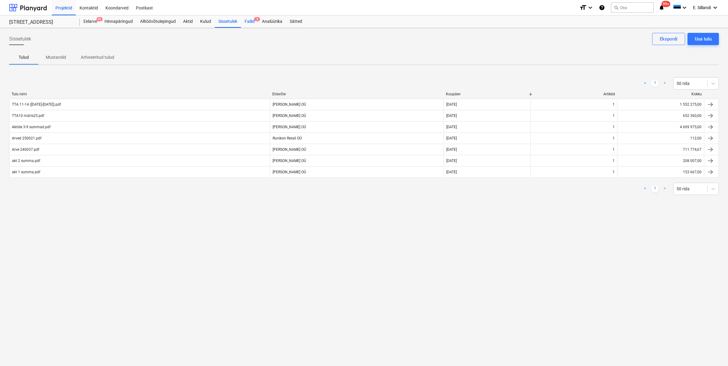
click at [248, 20] on div "Failid 2" at bounding box center [249, 22] width 17 height 12
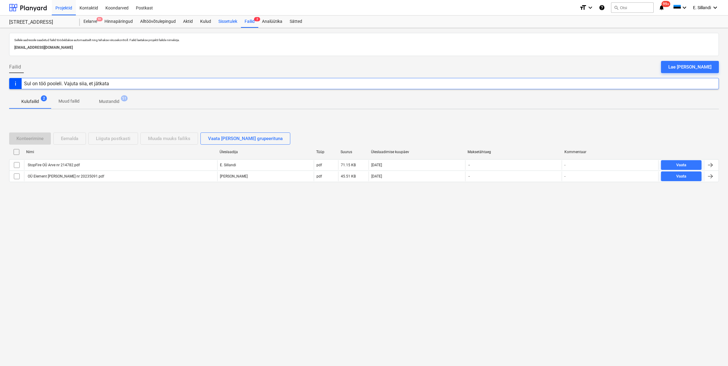
click at [225, 26] on div "Sissetulek" at bounding box center [228, 22] width 26 height 12
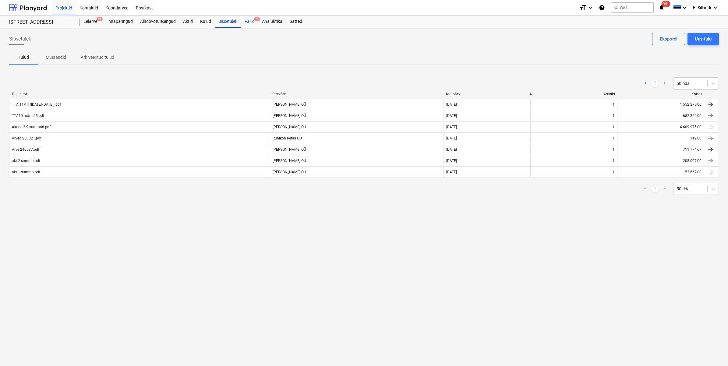
click at [247, 23] on div "Failid 2" at bounding box center [249, 22] width 17 height 12
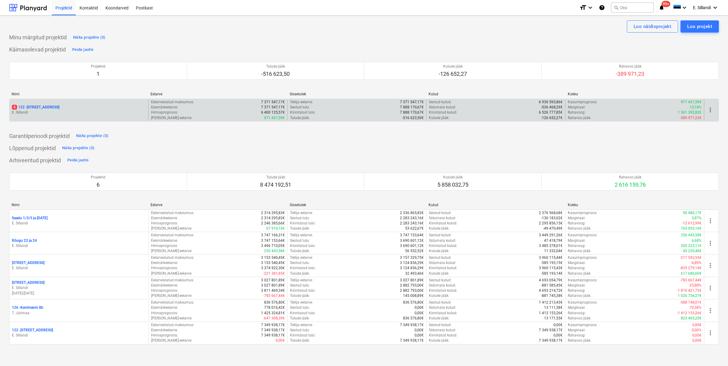
click at [63, 112] on p "E. Sillandi" at bounding box center [79, 112] width 134 height 5
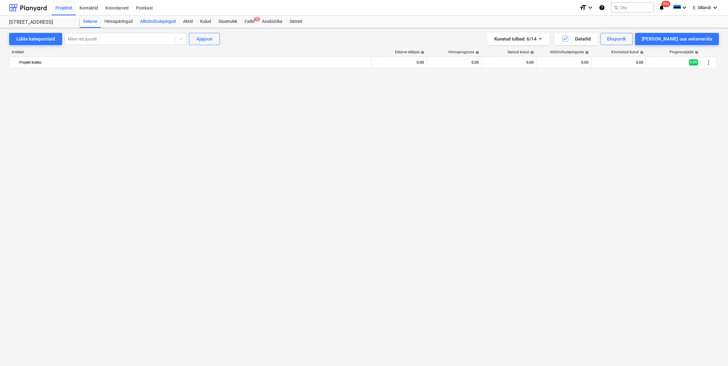
click at [158, 19] on div "Alltöövõtulepingud" at bounding box center [157, 22] width 43 height 12
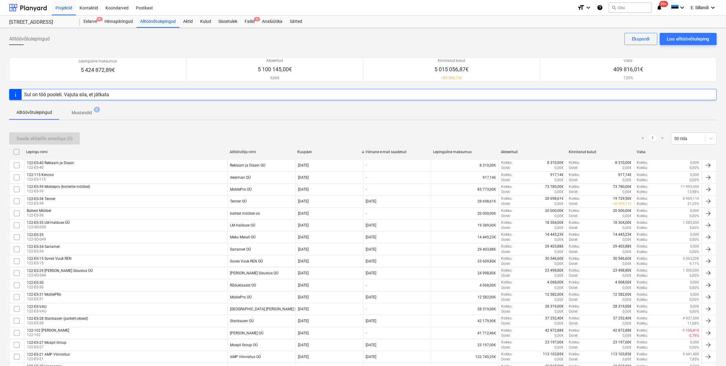
click at [161, 321] on div "122-ES-28 Stanbauen (parkett-uksed) 122-ES-28" at bounding box center [125, 321] width 203 height 10
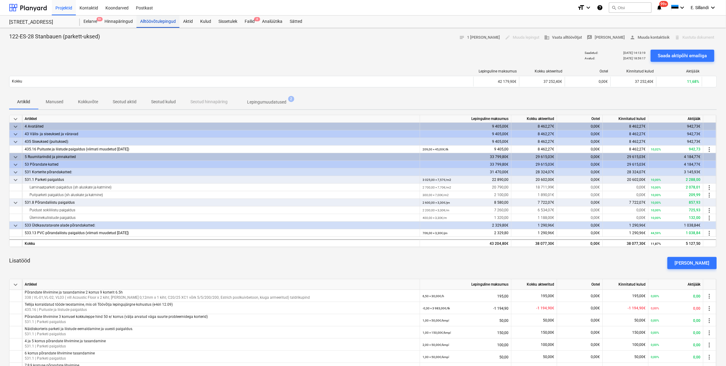
click at [169, 23] on div "Alltöövõtulepingud" at bounding box center [157, 22] width 43 height 12
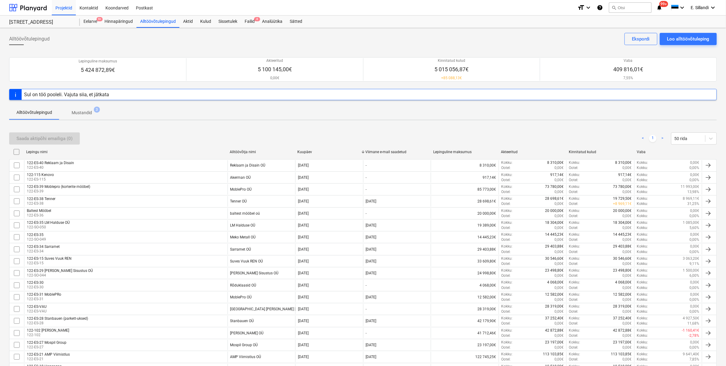
scroll to position [297, 0]
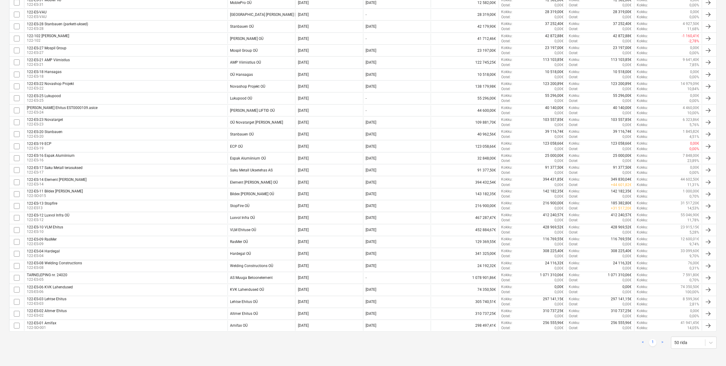
click at [104, 228] on div "122-ES-10 VLM Ehitus 122-ES-10" at bounding box center [125, 230] width 203 height 10
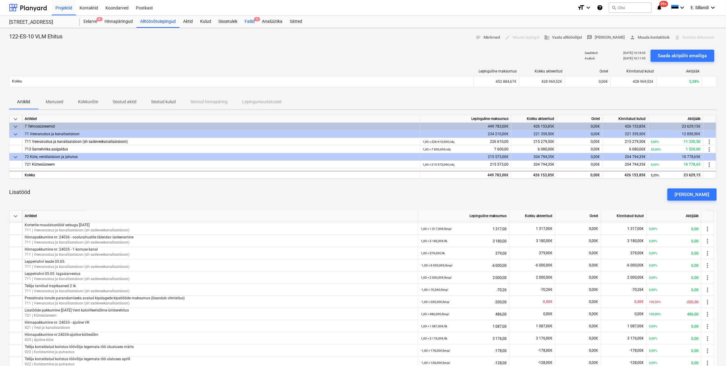
click at [251, 22] on div "Failid 2" at bounding box center [249, 22] width 17 height 12
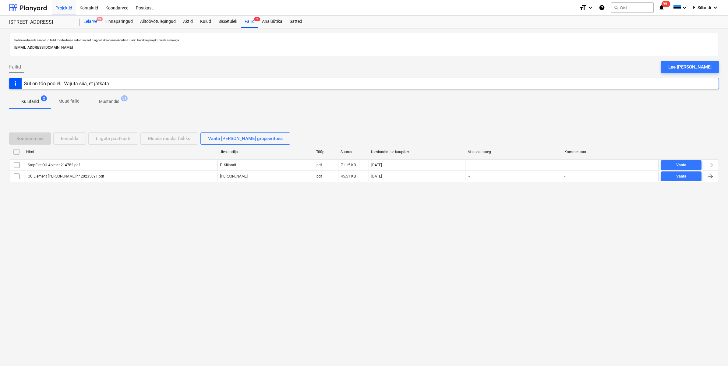
click at [89, 25] on div "Eelarve 9+" at bounding box center [90, 22] width 21 height 12
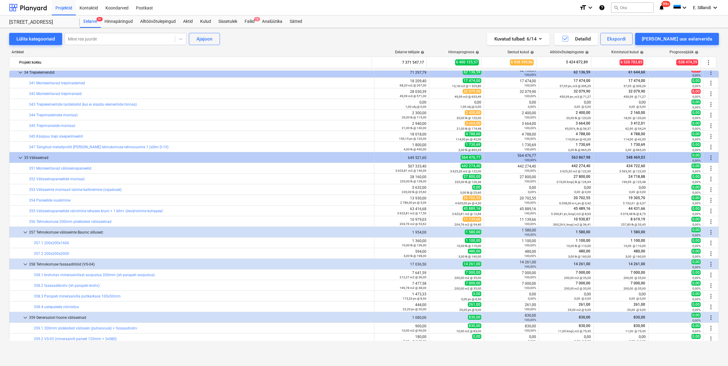
drag, startPoint x: 719, startPoint y: 171, endPoint x: 714, endPoint y: 72, distance: 99.7
click at [712, 58] on div "Lülita kategooriaid Mine rea juurde Ajajoon Kuvatud tulbad : 6/14 Detailid Eksp…" at bounding box center [364, 190] width 728 height 325
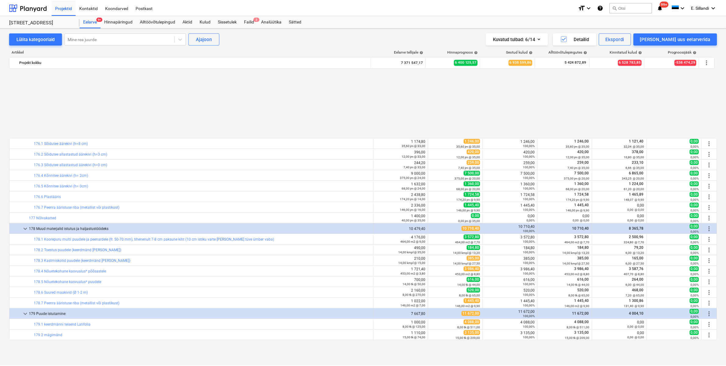
scroll to position [1421, 0]
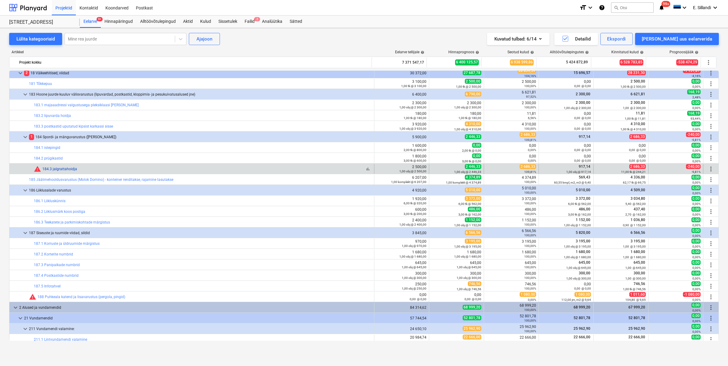
click at [69, 167] on div "184.3 jalgrattahoidja" at bounding box center [59, 169] width 35 height 4
click at [67, 168] on link "184.3 jalgrattahoidja" at bounding box center [59, 169] width 35 height 4
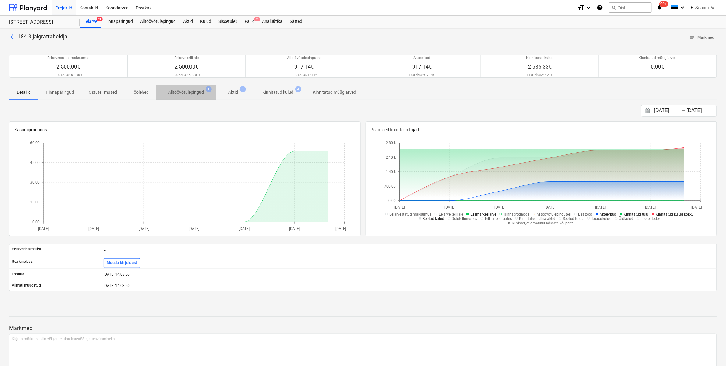
click at [181, 93] on p "Alltöövõtulepingud" at bounding box center [186, 92] width 36 height 6
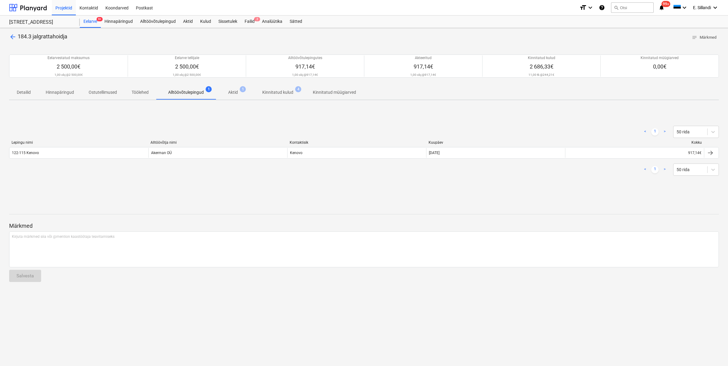
click at [232, 93] on p "Aktid" at bounding box center [233, 92] width 10 height 6
click at [180, 92] on p "Alltöövõtulepingud" at bounding box center [186, 92] width 36 height 6
click at [279, 91] on p "Kinnitatud kulud" at bounding box center [277, 92] width 31 height 6
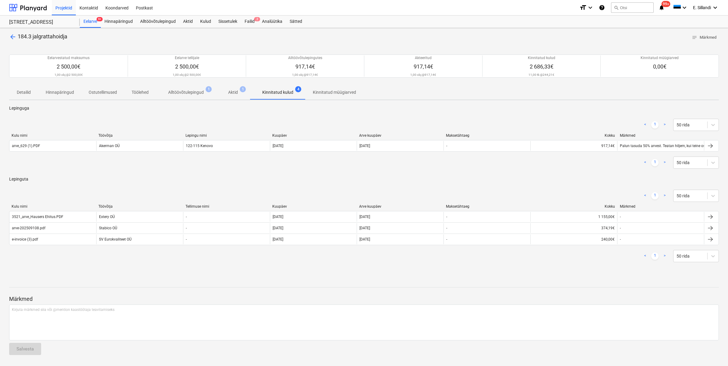
click at [228, 92] on p "Aktid" at bounding box center [233, 92] width 10 height 6
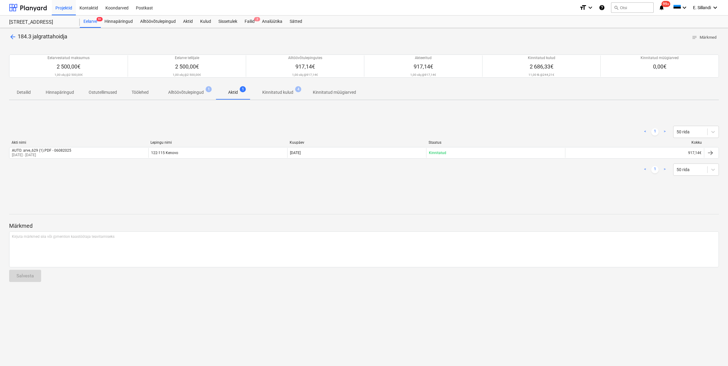
click at [185, 92] on p "Alltöövõtulepingud" at bounding box center [186, 92] width 36 height 6
click at [227, 92] on span "Aktid 1" at bounding box center [232, 92] width 19 height 6
click at [274, 92] on p "Kinnitatud kulud" at bounding box center [277, 92] width 31 height 6
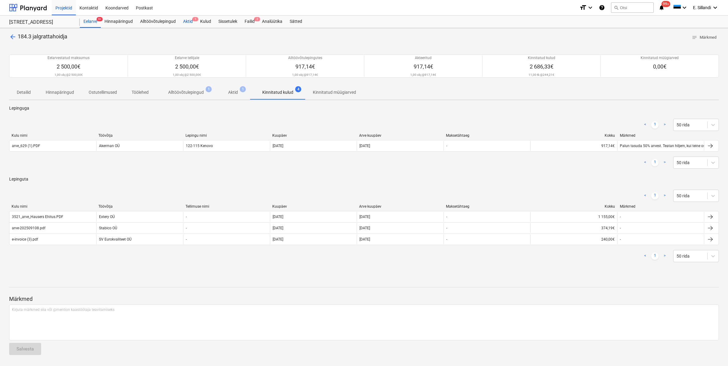
click at [194, 24] on div "Aktid 1" at bounding box center [187, 22] width 17 height 12
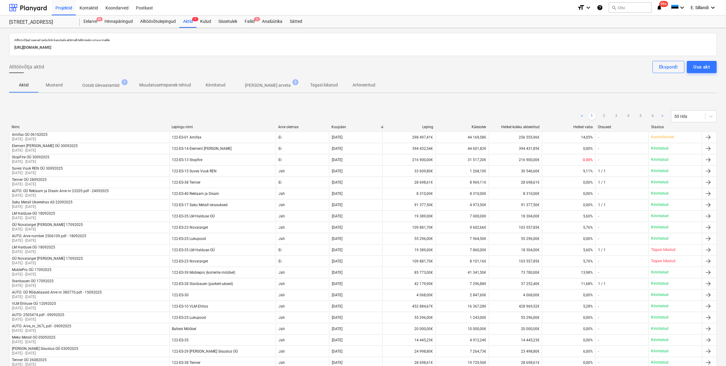
click at [111, 82] on span "Ootab ülevaatamist 1" at bounding box center [101, 85] width 62 height 11
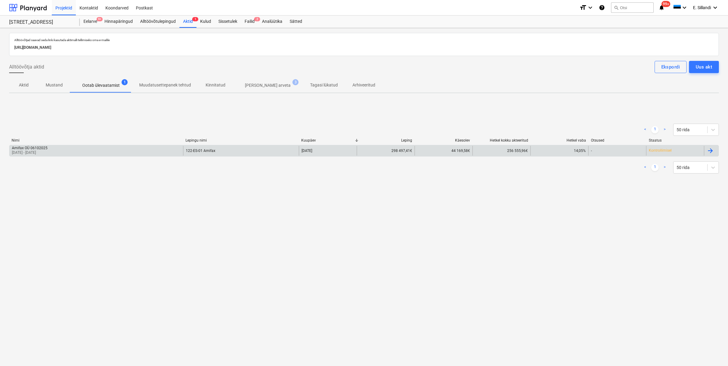
drag, startPoint x: 69, startPoint y: 140, endPoint x: 67, endPoint y: 146, distance: 5.4
click at [67, 146] on div "Nimi Lepingu nimi Kuupäev Leping Käesolev Hetkel kokku akteeritud Hetkel vaba O…" at bounding box center [364, 148] width 710 height 21
click at [67, 146] on div "Amifax OÜ 06102025 01 Aug 2025 - 30 Sep 2025" at bounding box center [96, 151] width 174 height 10
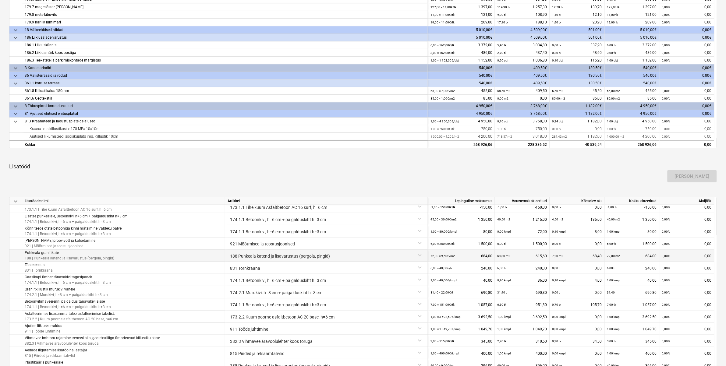
scroll to position [288, 0]
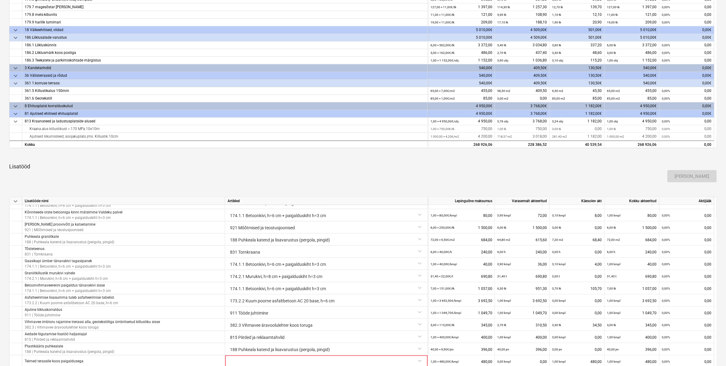
click at [323, 150] on div "keyboard_arrow_down Artikkel Lepinguline maksumus Varasemalt akteeritud Käesole…" at bounding box center [363, 172] width 708 height 561
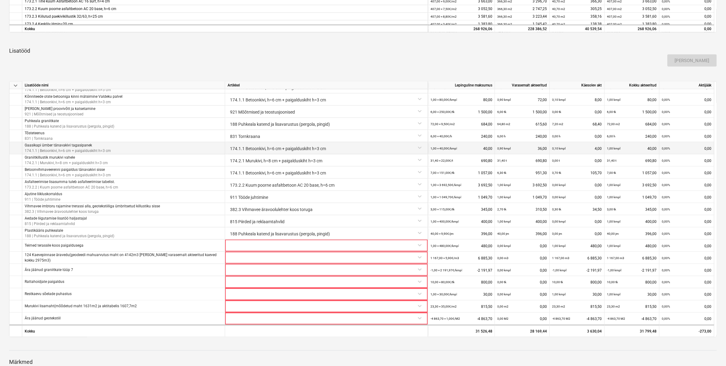
scroll to position [0, 0]
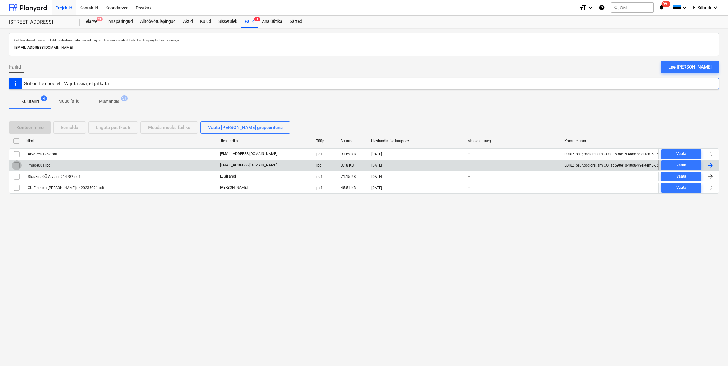
click at [13, 163] on input "checkbox" at bounding box center [17, 166] width 10 height 10
click at [64, 131] on div "Eemalda" at bounding box center [69, 128] width 17 height 8
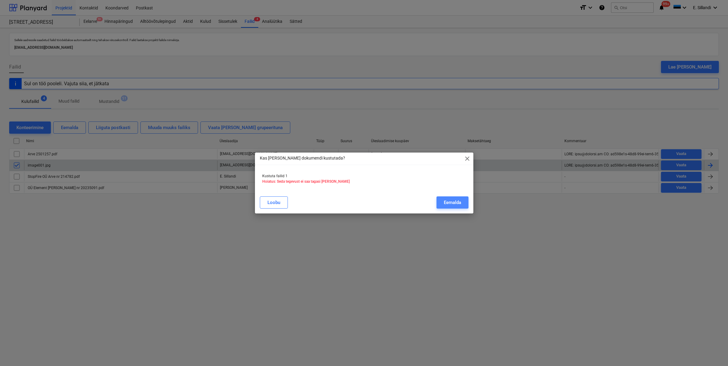
click at [458, 203] on div "Eemalda" at bounding box center [452, 203] width 17 height 8
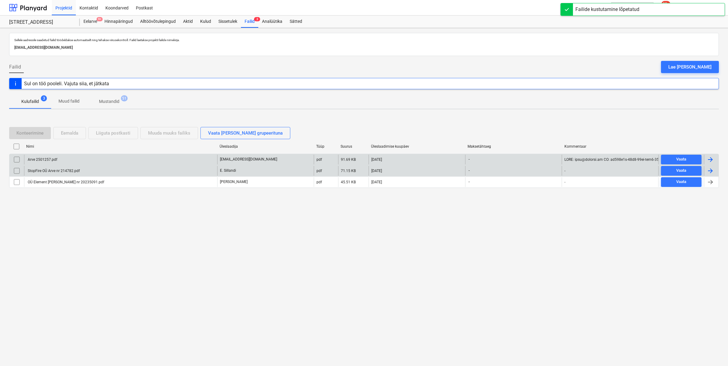
click at [89, 155] on div "Arve 2501257.pdf" at bounding box center [120, 160] width 193 height 10
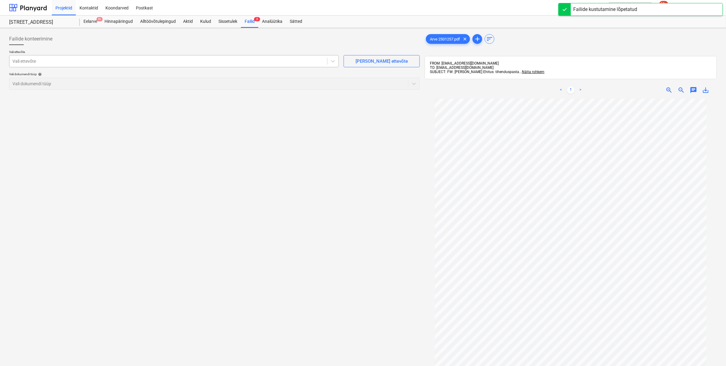
click at [104, 62] on div at bounding box center [168, 61] width 312 height 6
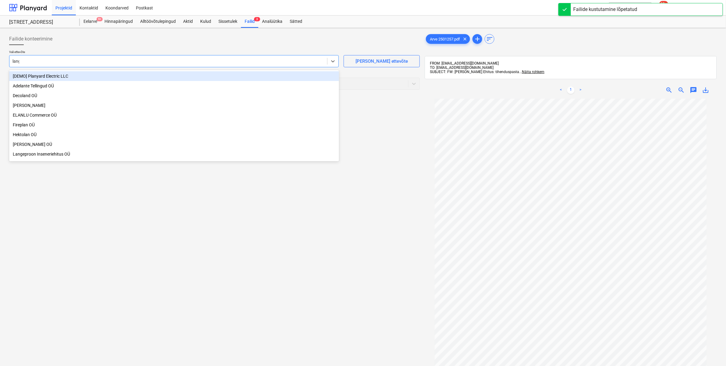
type input "[PERSON_NAME]"
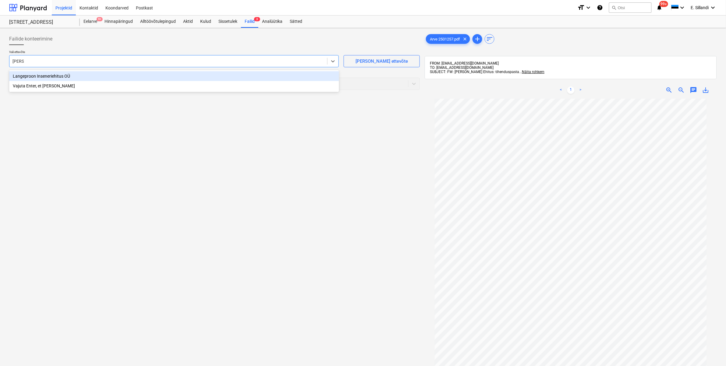
click at [48, 74] on div "Langeproon Inseneriehitus OÜ" at bounding box center [174, 76] width 330 height 10
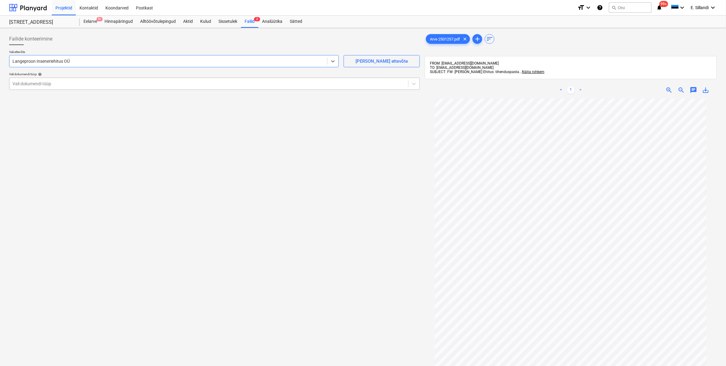
click at [108, 84] on div at bounding box center [208, 84] width 393 height 6
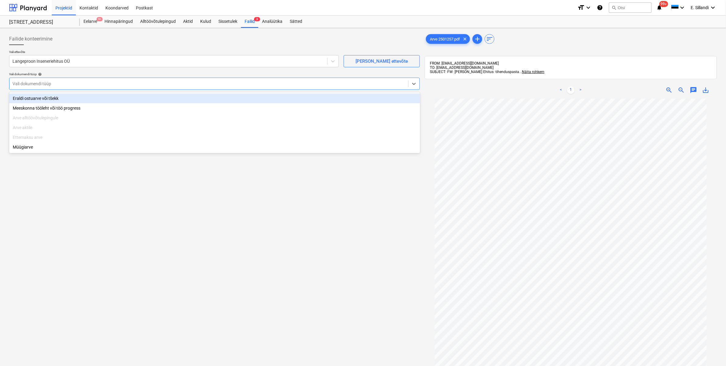
click at [87, 95] on div "Eraldi ostuarve või tšekk" at bounding box center [214, 99] width 411 height 10
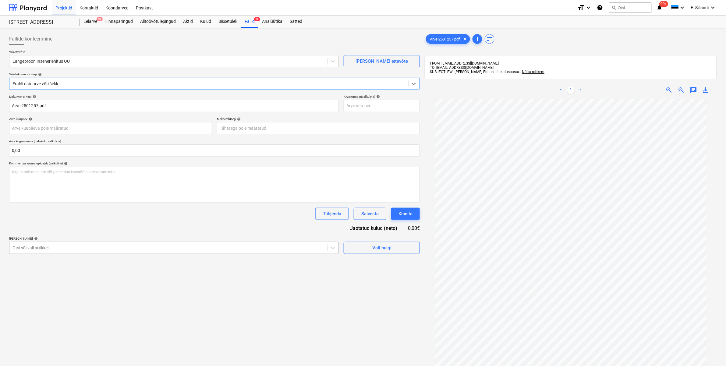
click at [85, 246] on div at bounding box center [168, 248] width 312 height 6
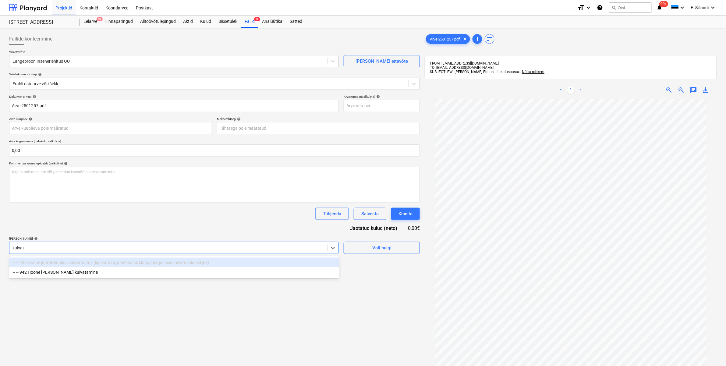
type input "kuivata"
click at [76, 264] on div "-- -- 942 Hoone [PERSON_NAME] kuivatamine" at bounding box center [174, 263] width 330 height 10
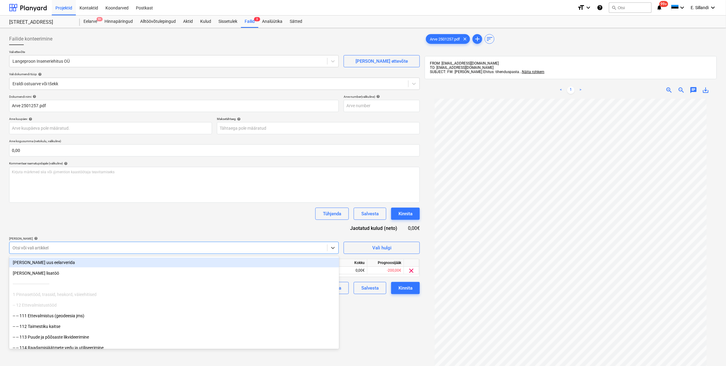
click at [102, 232] on div "Dokumendi nimi help Arve 2501257.pdf Arve number (valikuline) help Arve kuupäev…" at bounding box center [214, 195] width 411 height 200
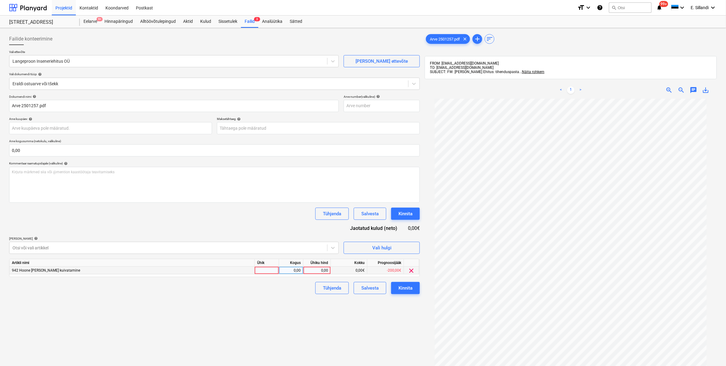
click at [315, 269] on div "0,00" at bounding box center [317, 271] width 22 height 8
type input "17,9"
click at [274, 298] on div "Failide konteerimine Vali ettevõte Langeproon Inseneriehitus OÜ [PERSON_NAME] u…" at bounding box center [215, 240] width 416 height 420
click at [406, 285] on div "Kinnita" at bounding box center [405, 288] width 14 height 8
